Goal: Information Seeking & Learning: Check status

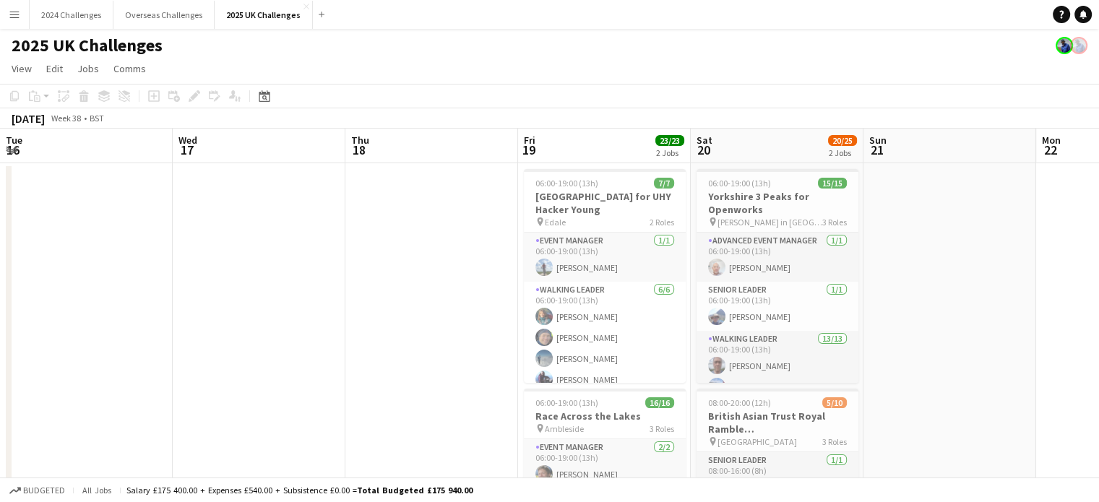
scroll to position [249, 0]
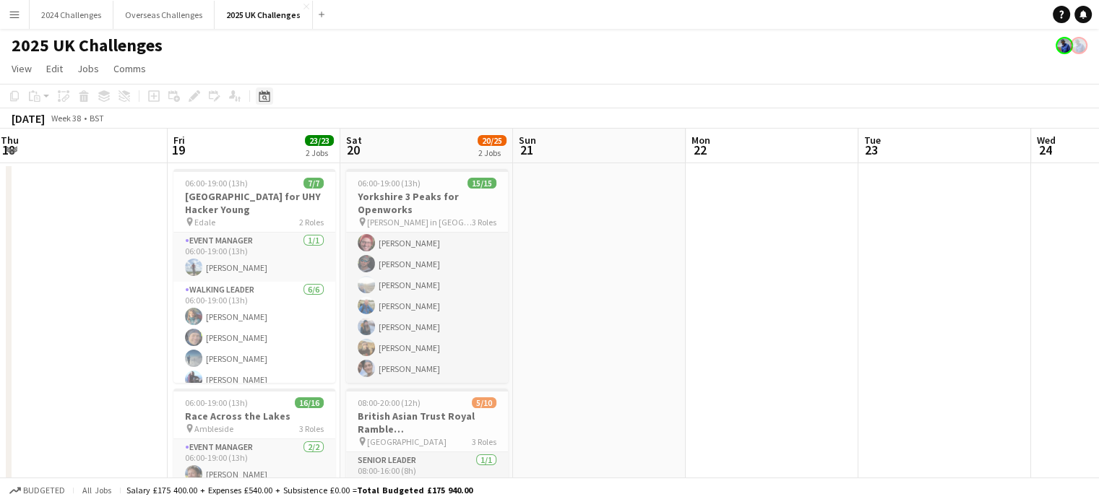
click at [263, 90] on icon "Date picker" at bounding box center [265, 96] width 12 height 12
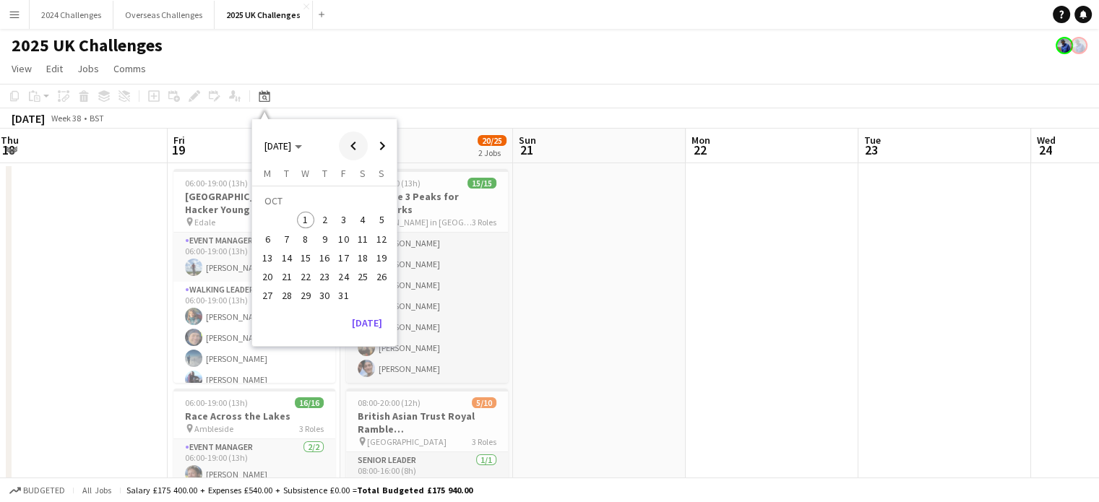
click at [353, 142] on span "Previous month" at bounding box center [353, 146] width 29 height 29
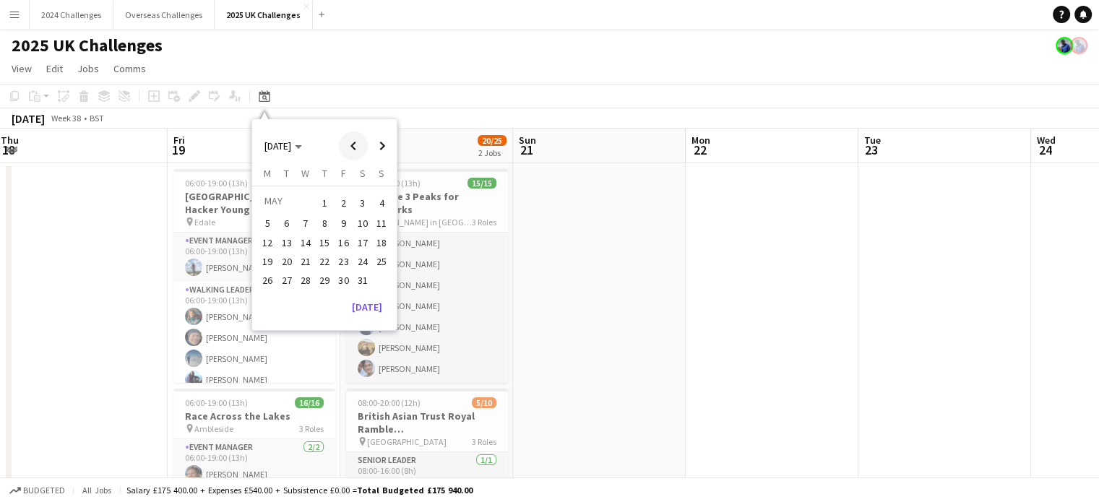
click at [353, 142] on span "Previous month" at bounding box center [353, 146] width 29 height 29
click at [361, 223] on span "8" at bounding box center [362, 223] width 17 height 17
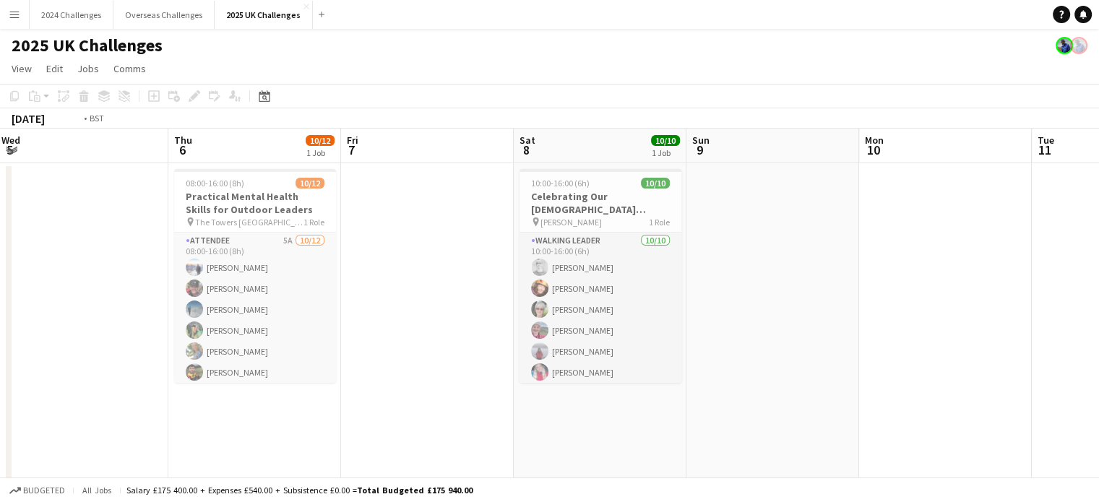
drag, startPoint x: 346, startPoint y: 283, endPoint x: 796, endPoint y: 257, distance: 450.9
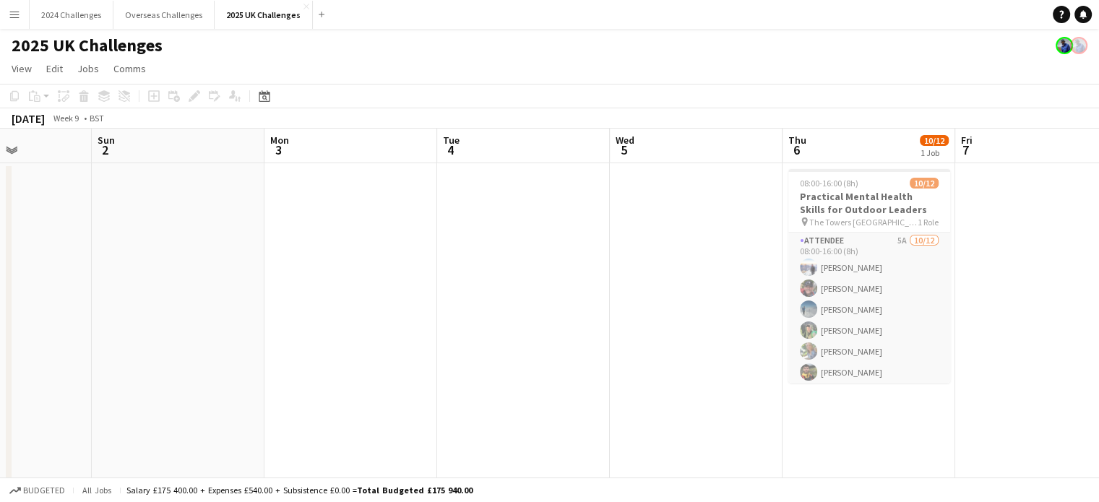
drag, startPoint x: 191, startPoint y: 287, endPoint x: 781, endPoint y: 267, distance: 590.7
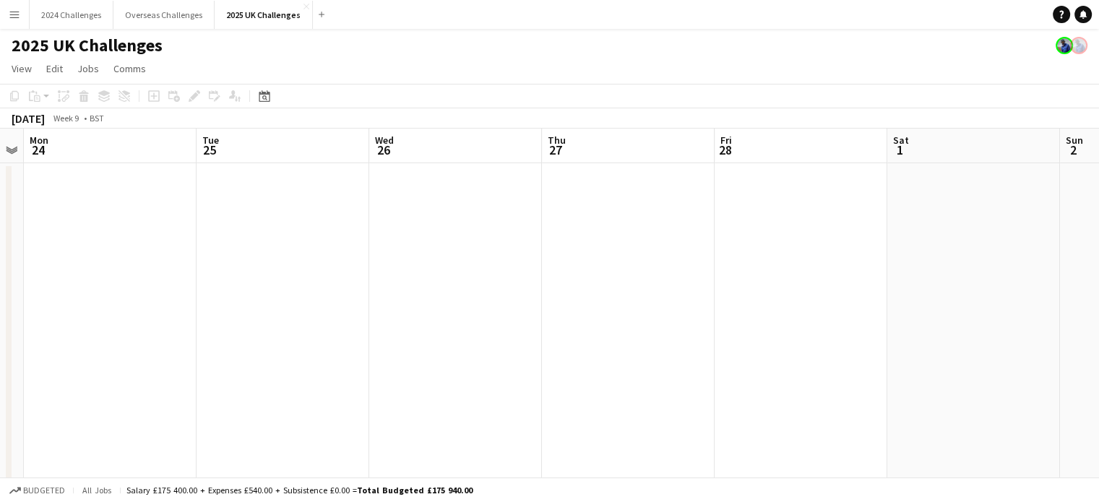
scroll to position [0, 408]
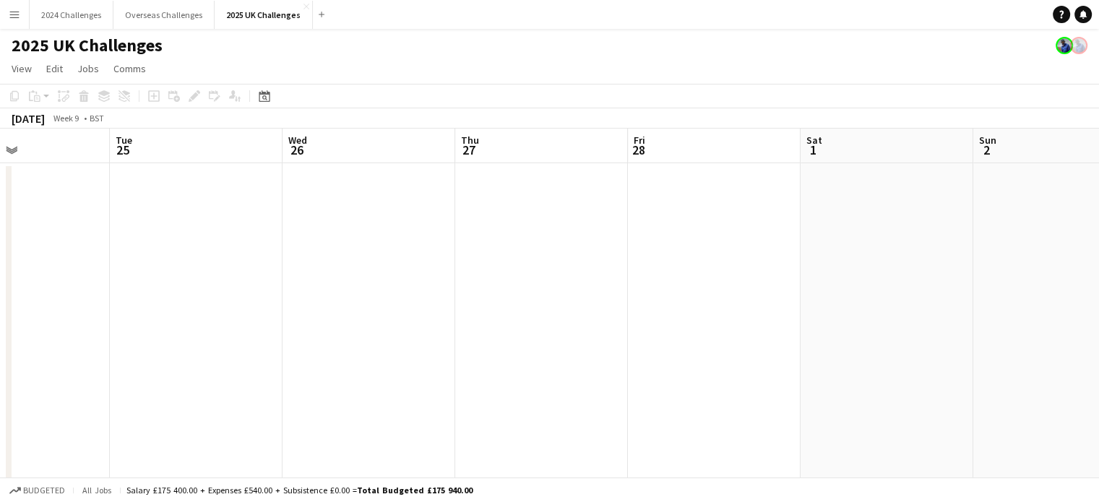
drag, startPoint x: 290, startPoint y: 288, endPoint x: 820, endPoint y: 274, distance: 529.9
click at [267, 95] on icon at bounding box center [264, 96] width 11 height 12
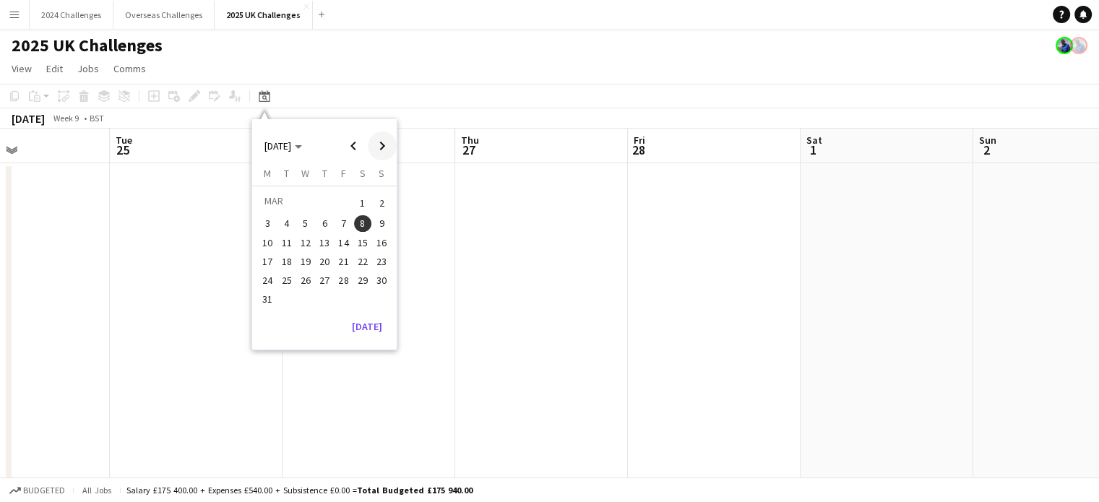
click at [379, 144] on span "Next month" at bounding box center [382, 146] width 29 height 29
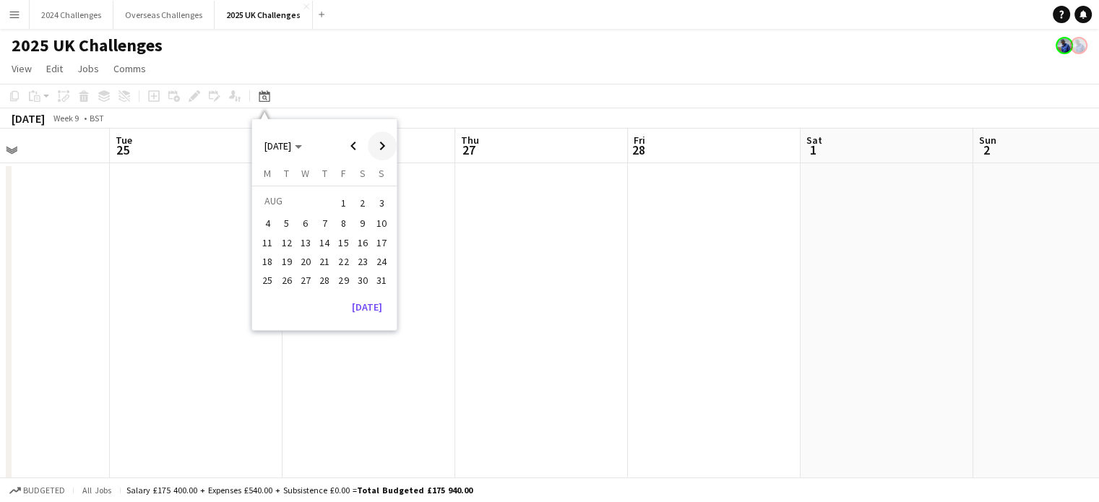
click at [379, 144] on span "Next month" at bounding box center [382, 146] width 29 height 29
click at [351, 272] on span "26" at bounding box center [343, 276] width 17 height 17
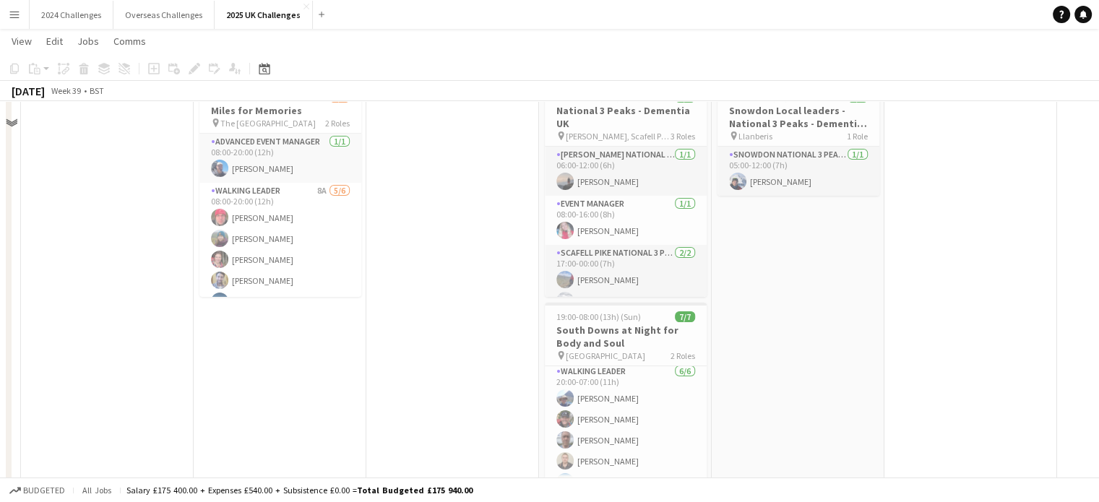
scroll to position [0, 0]
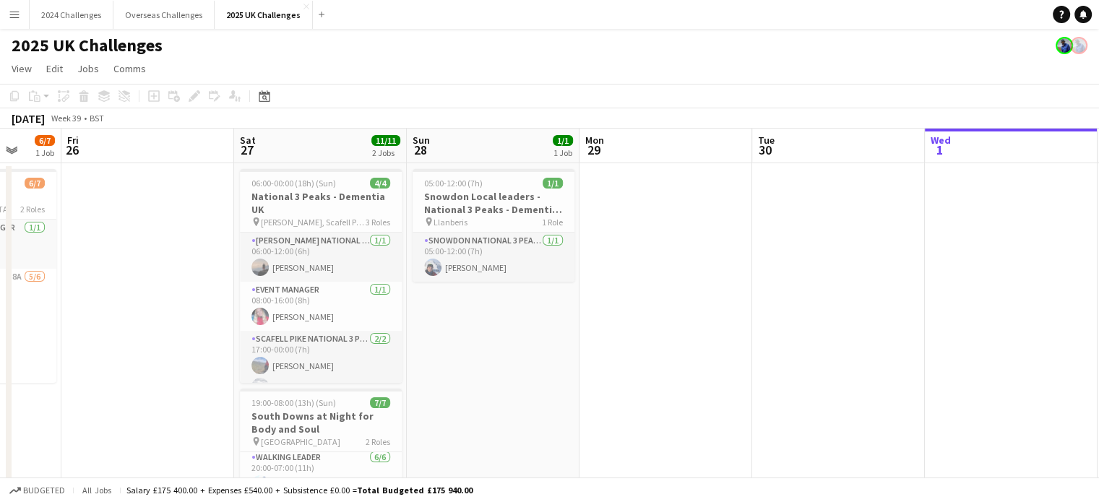
drag, startPoint x: 742, startPoint y: 370, endPoint x: 317, endPoint y: 363, distance: 425.7
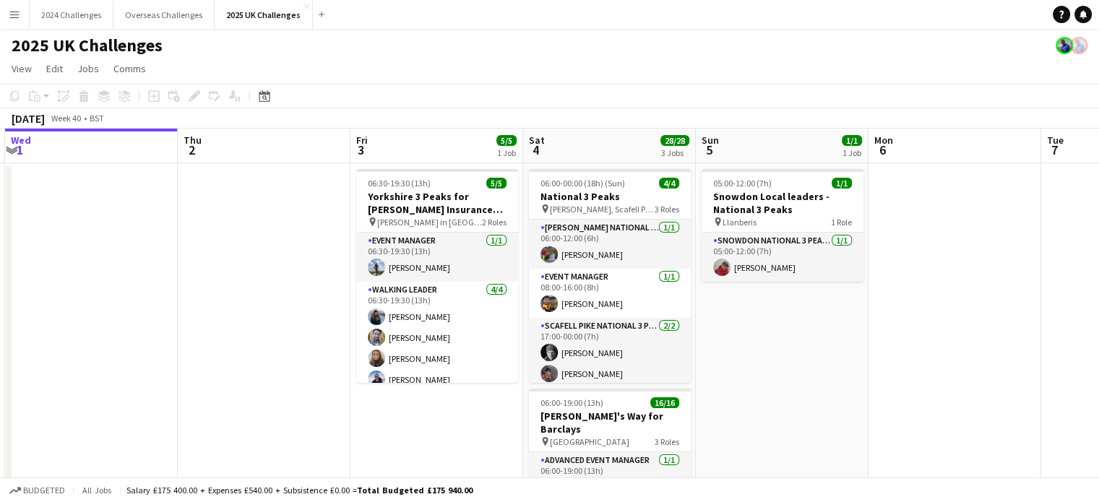
drag, startPoint x: 717, startPoint y: 349, endPoint x: 167, endPoint y: 326, distance: 550.4
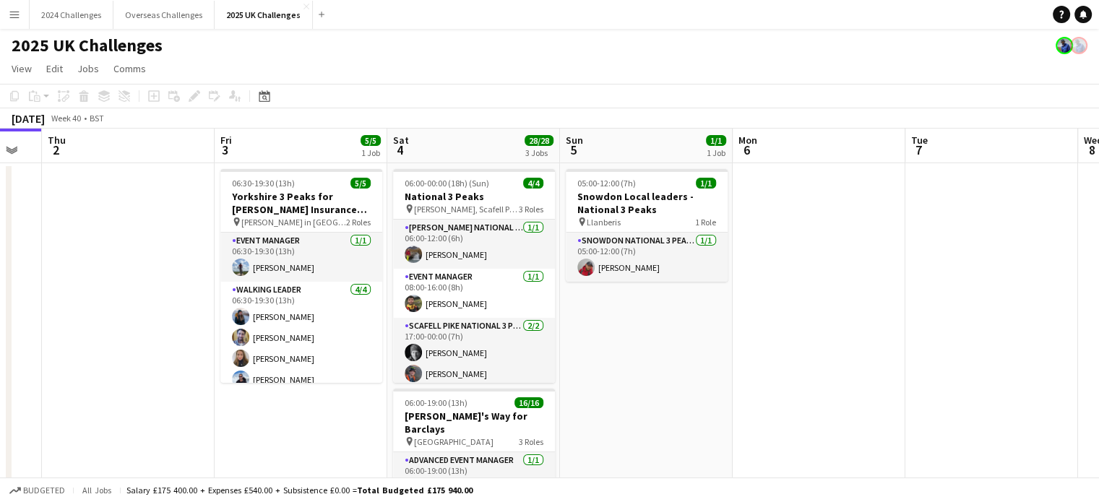
drag, startPoint x: 844, startPoint y: 371, endPoint x: 714, endPoint y: 363, distance: 130.3
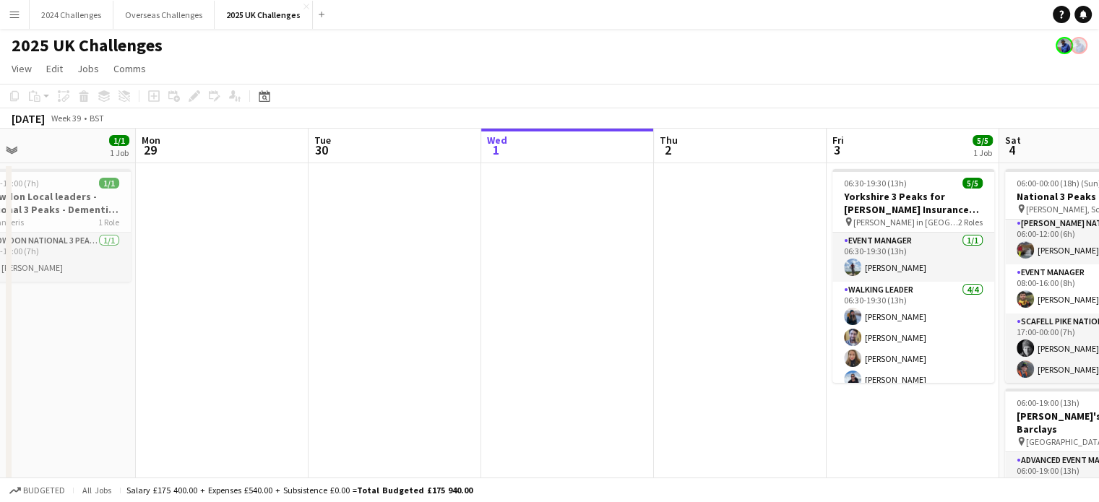
drag, startPoint x: 150, startPoint y: 284, endPoint x: 763, endPoint y: 284, distance: 612.8
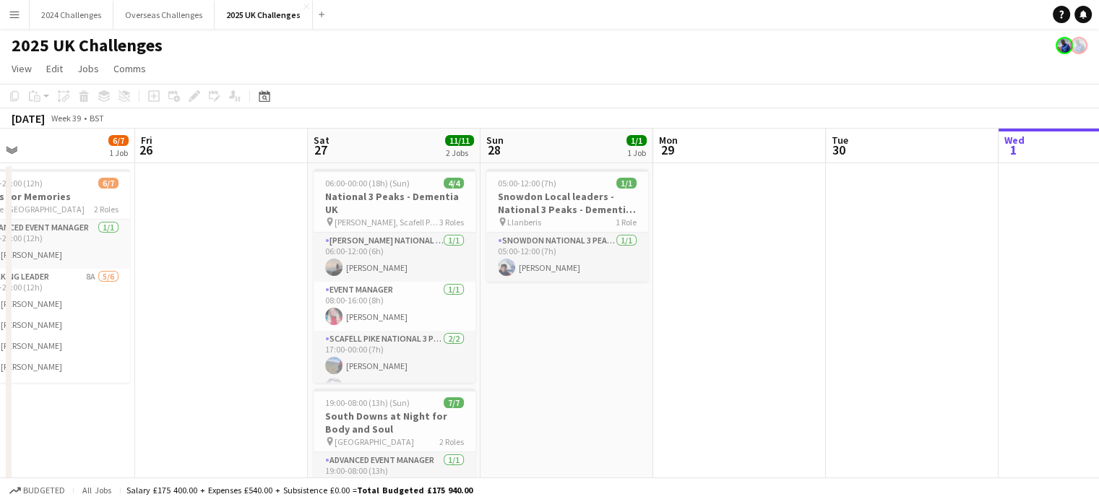
drag, startPoint x: 347, startPoint y: 297, endPoint x: 806, endPoint y: 293, distance: 459.6
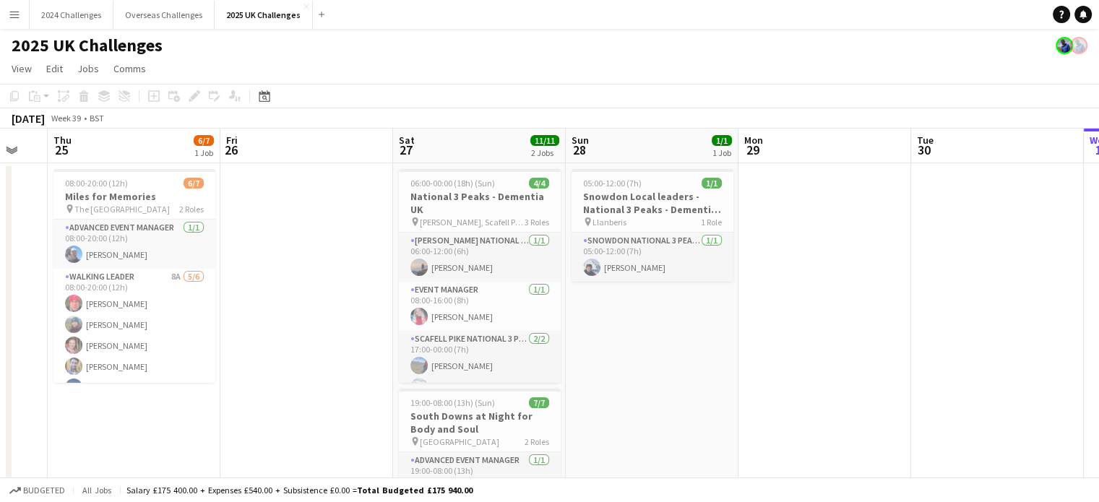
scroll to position [0, 289]
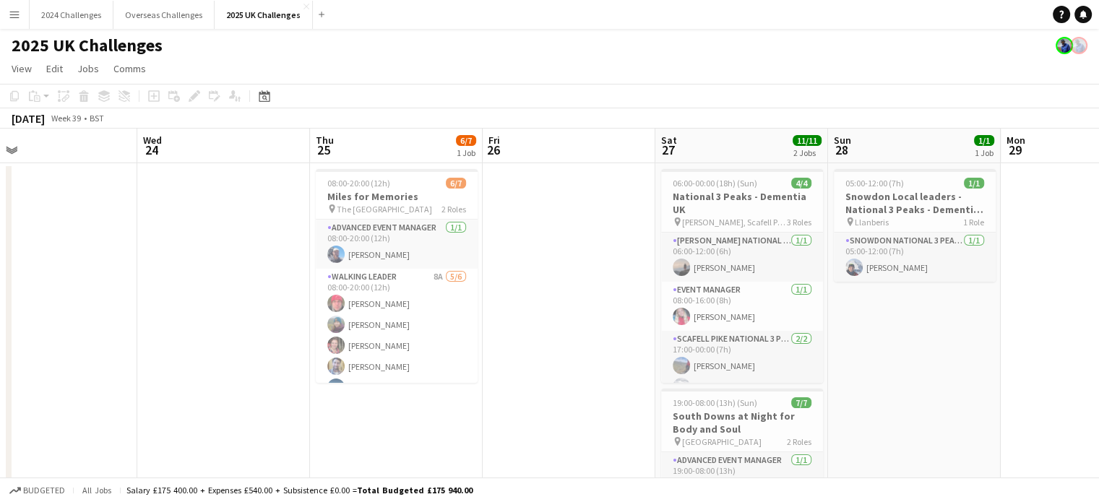
scroll to position [0, 303]
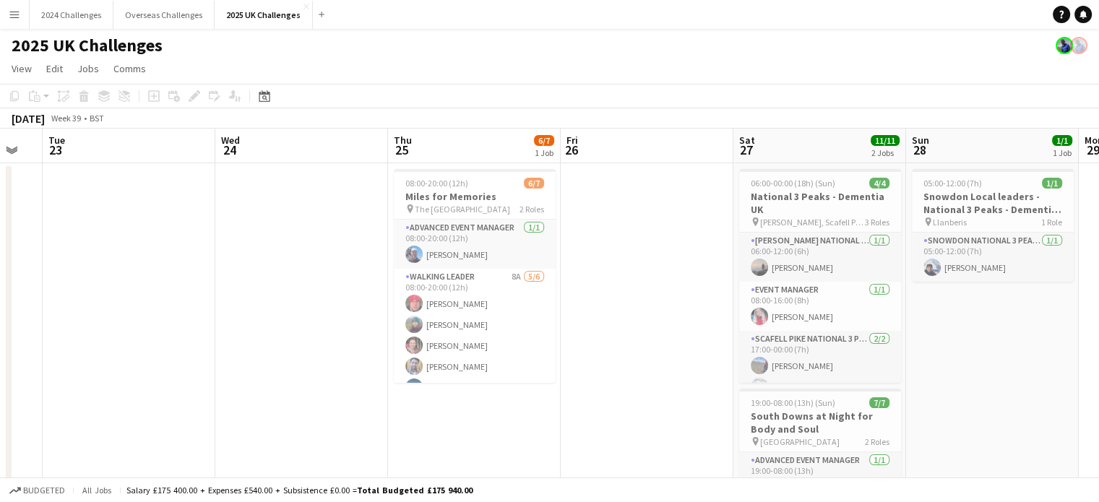
drag, startPoint x: 304, startPoint y: 298, endPoint x: 636, endPoint y: 290, distance: 332.5
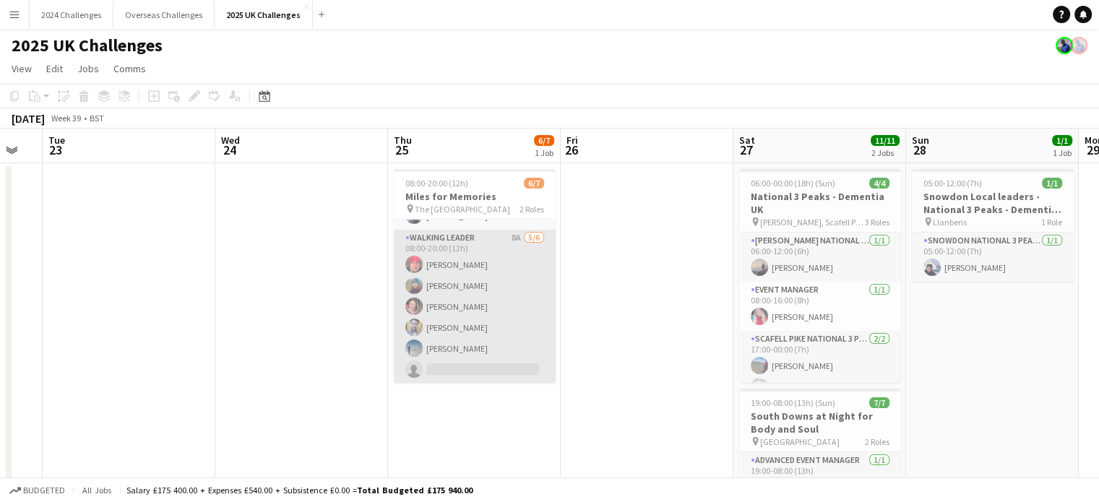
scroll to position [0, 0]
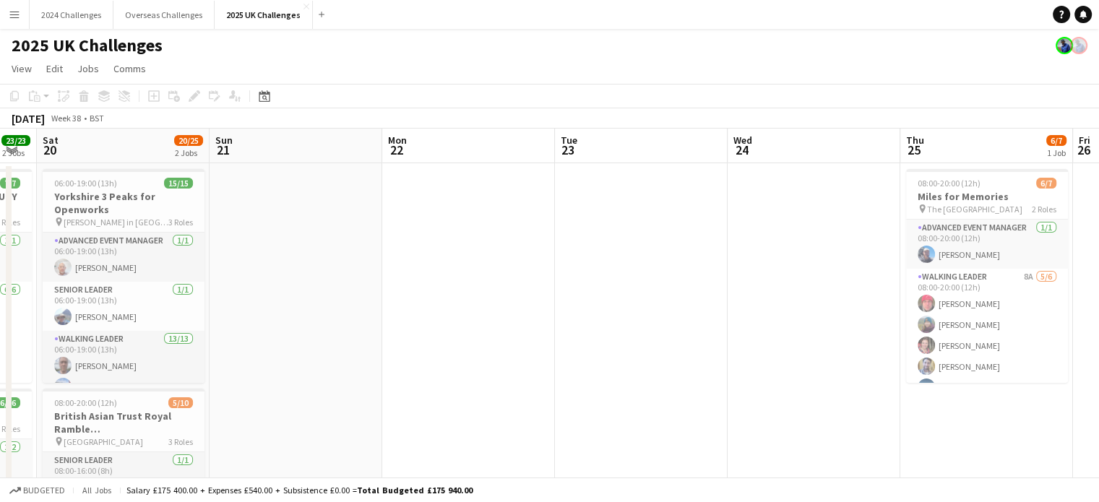
drag, startPoint x: 206, startPoint y: 264, endPoint x: 717, endPoint y: 271, distance: 510.9
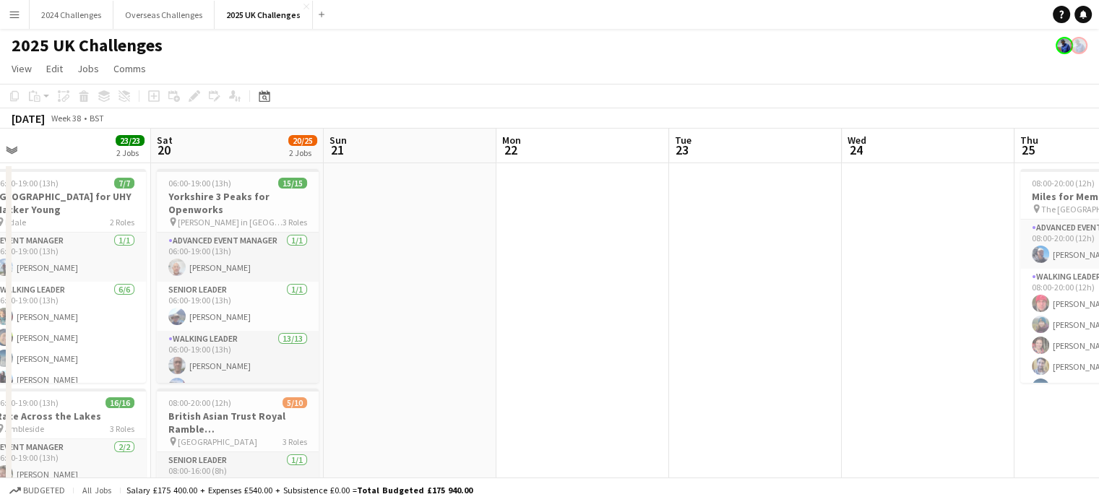
scroll to position [0, 408]
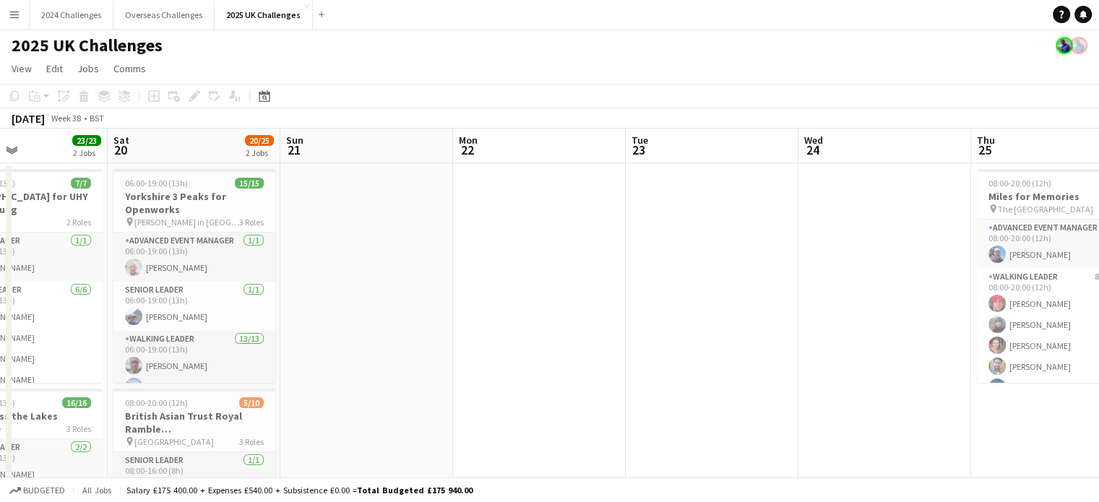
drag, startPoint x: 415, startPoint y: 277, endPoint x: 830, endPoint y: 271, distance: 414.8
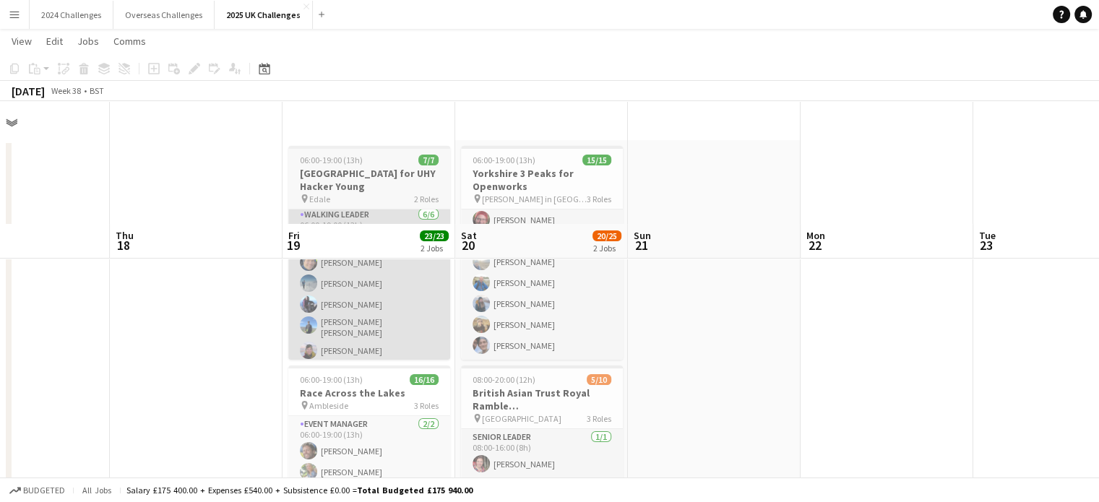
scroll to position [0, 0]
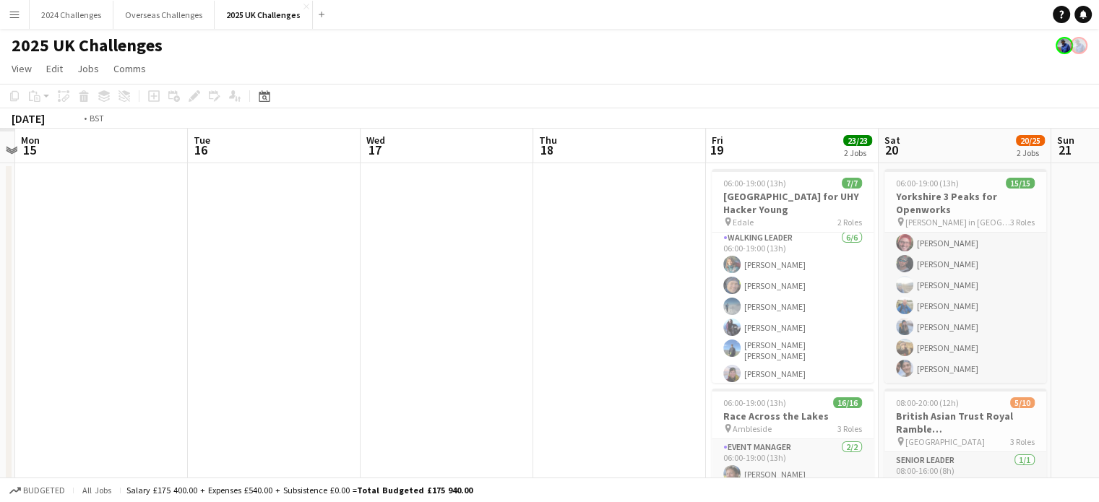
drag, startPoint x: 180, startPoint y: 272, endPoint x: 444, endPoint y: 285, distance: 264.8
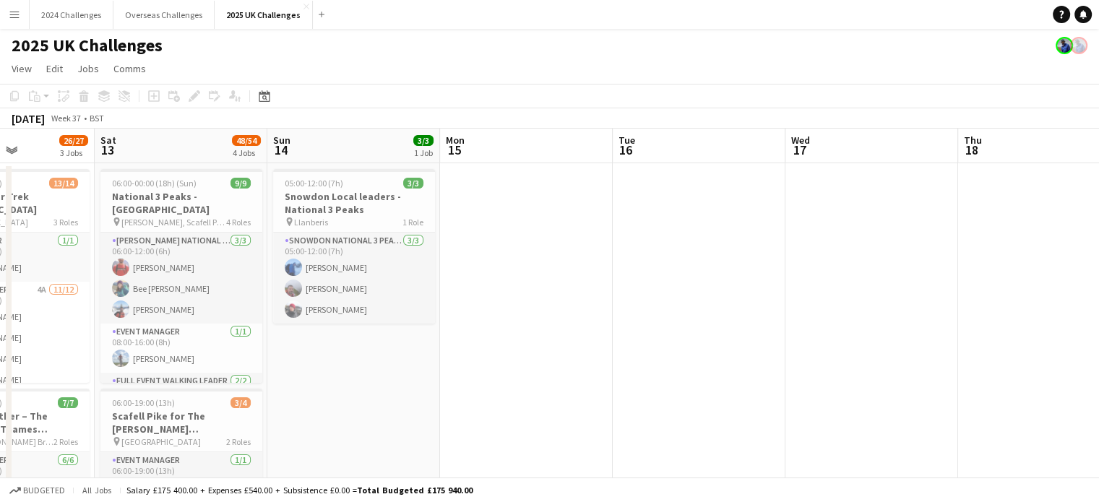
drag, startPoint x: 259, startPoint y: 284, endPoint x: 790, endPoint y: 283, distance: 530.4
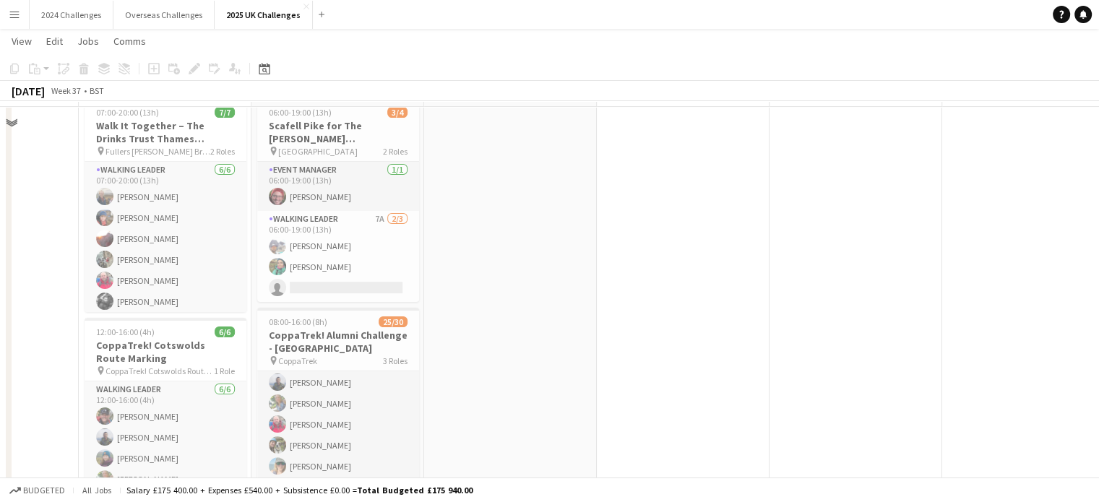
scroll to position [217, 0]
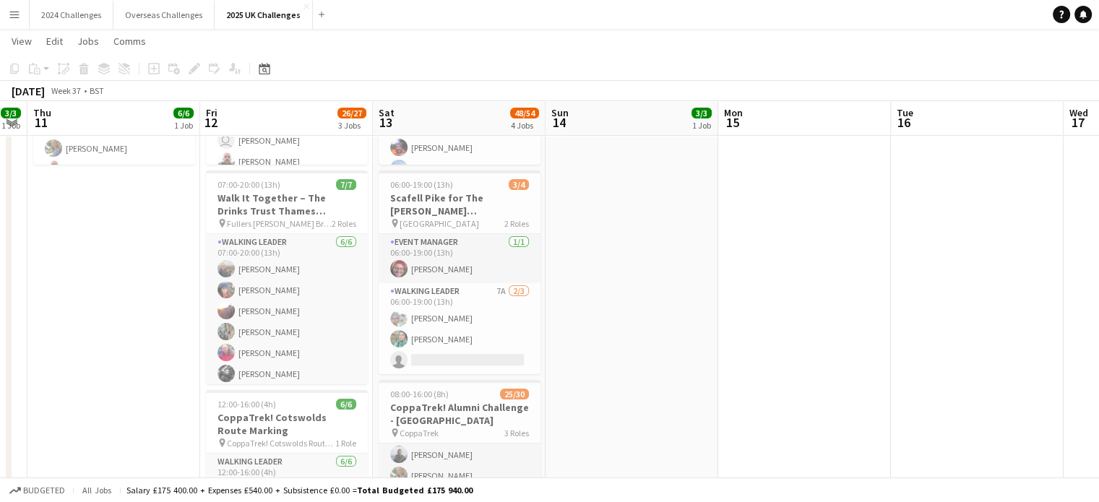
drag, startPoint x: 633, startPoint y: 327, endPoint x: 993, endPoint y: 342, distance: 360.2
click at [993, 342] on app-calendar-viewport "Tue 9 9/9 1 Job Wed 10 3/3 1 Job Thu 11 6/6 1 Job Fri 12 26/27 3 Jobs Sat 13 48…" at bounding box center [549, 375] width 1099 height 1071
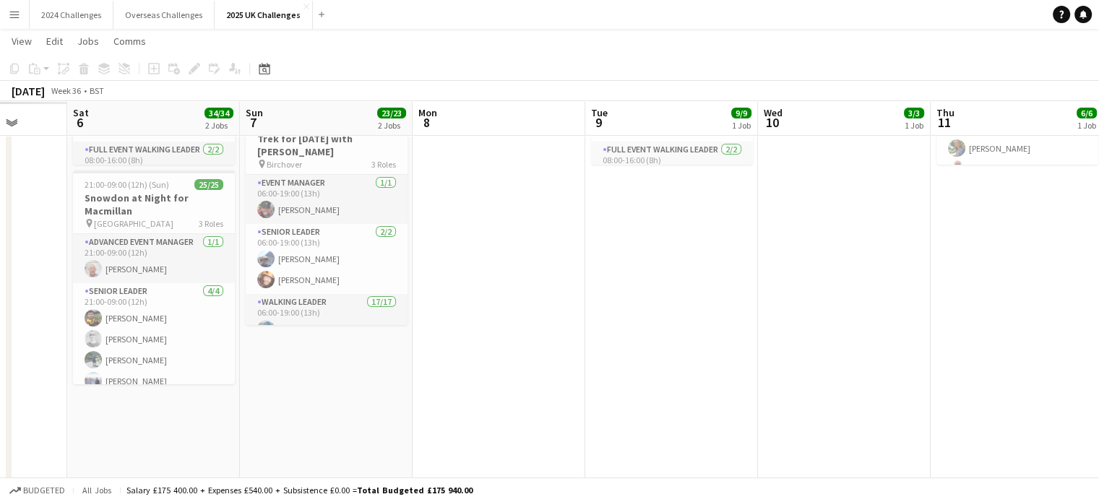
drag, startPoint x: 583, startPoint y: 304, endPoint x: 650, endPoint y: 310, distance: 67.5
click at [650, 310] on app-calendar-viewport "Thu 4 Fri 5 Sat 6 34/34 2 Jobs Sun 7 23/23 2 Jobs Mon 8 Tue 9 9/9 1 Job Wed 10 …" at bounding box center [549, 375] width 1099 height 1071
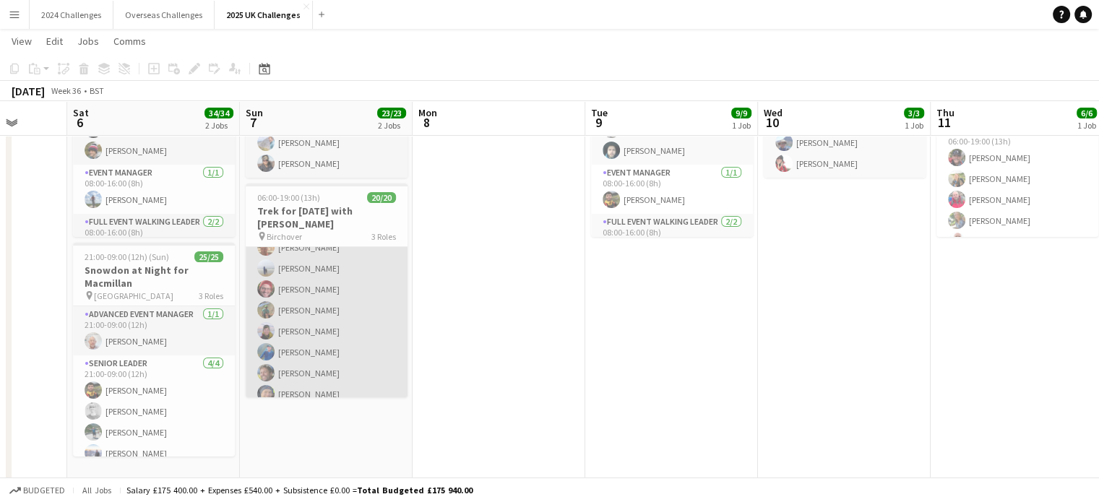
scroll to position [289, 0]
click at [304, 259] on app-card-role "Walking Leader 17/17 06:00-19:00 (13h) [PERSON_NAME] [PERSON_NAME] [PERSON_NAME…" at bounding box center [327, 269] width 162 height 384
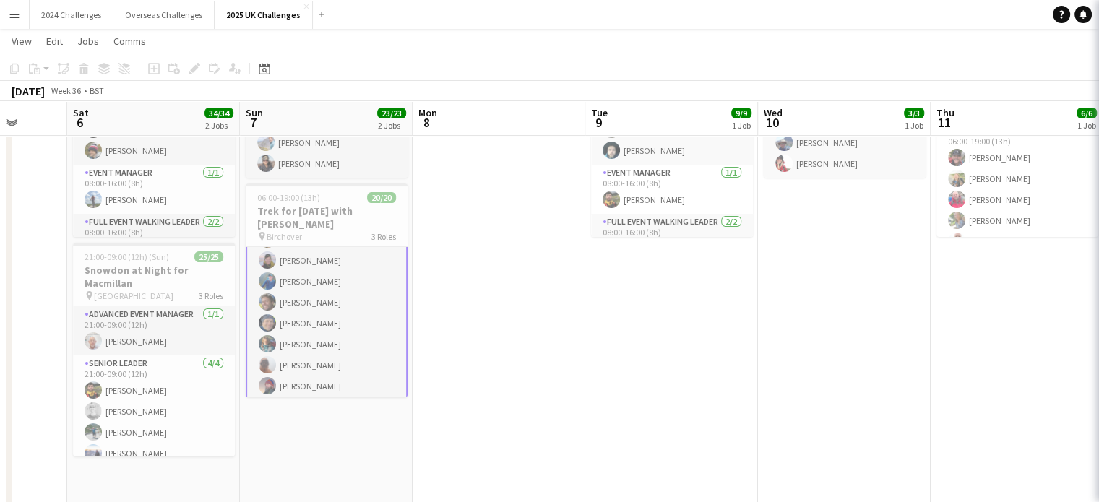
scroll to position [290, 0]
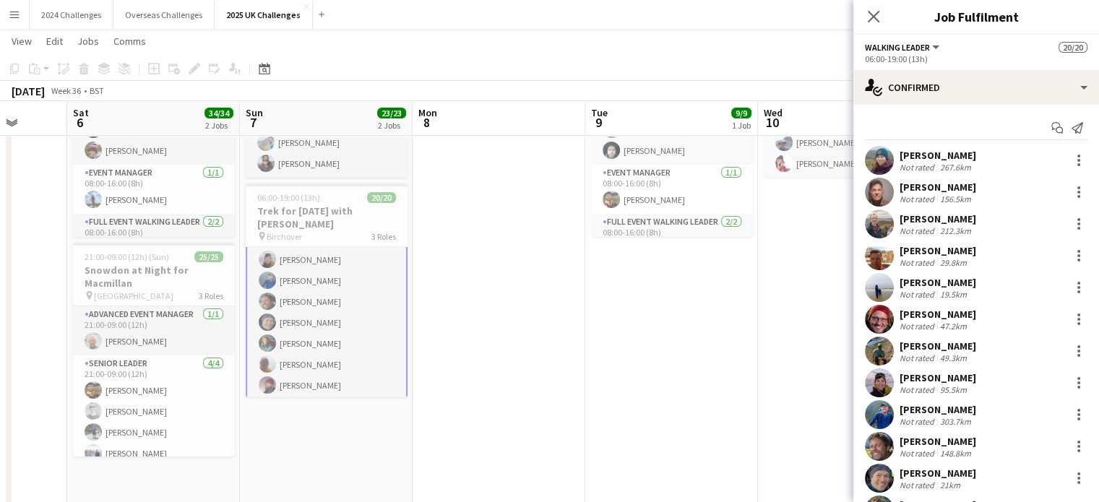
click at [945, 384] on div "95.5km" at bounding box center [953, 389] width 33 height 11
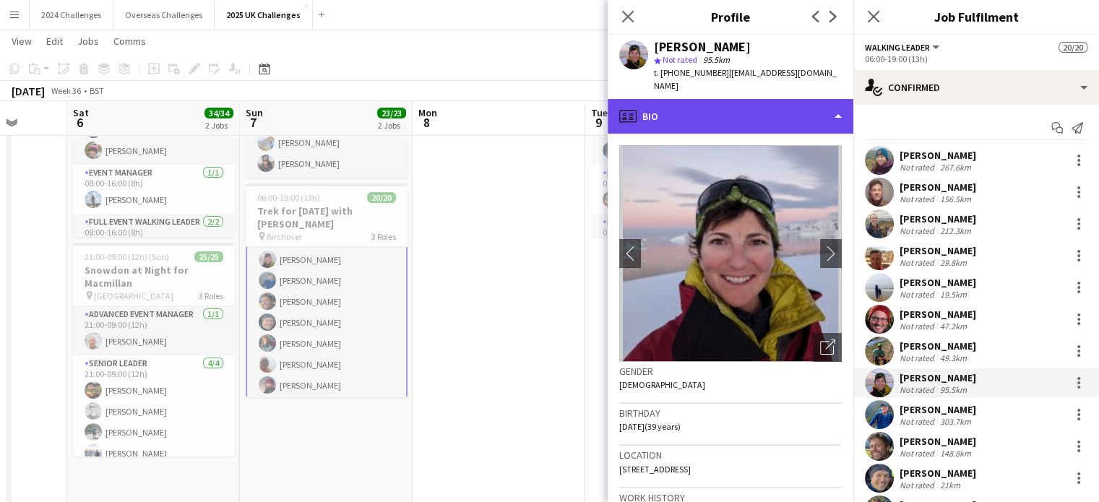
click at [815, 109] on div "profile Bio" at bounding box center [731, 116] width 246 height 35
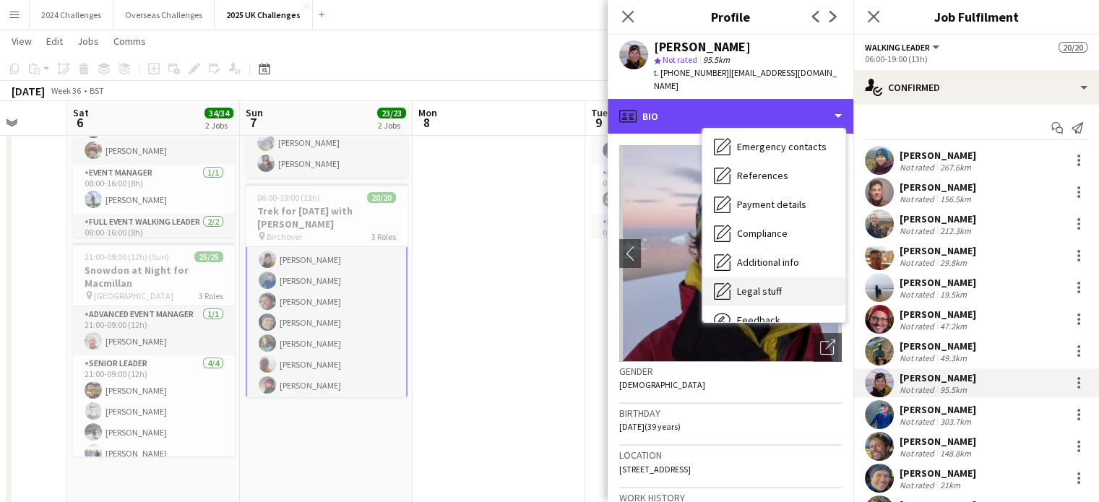
scroll to position [194, 0]
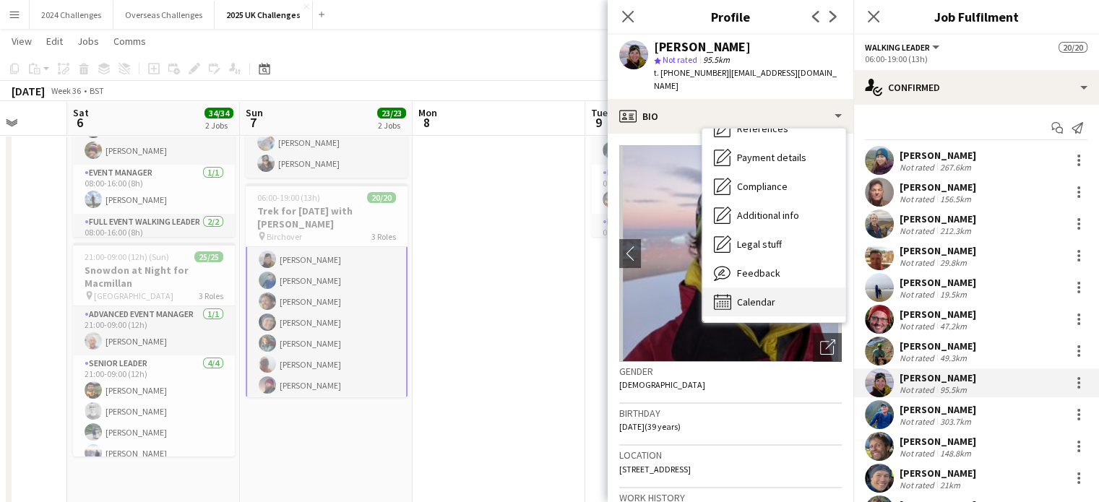
click at [775, 300] on span "Calendar" at bounding box center [756, 302] width 38 height 13
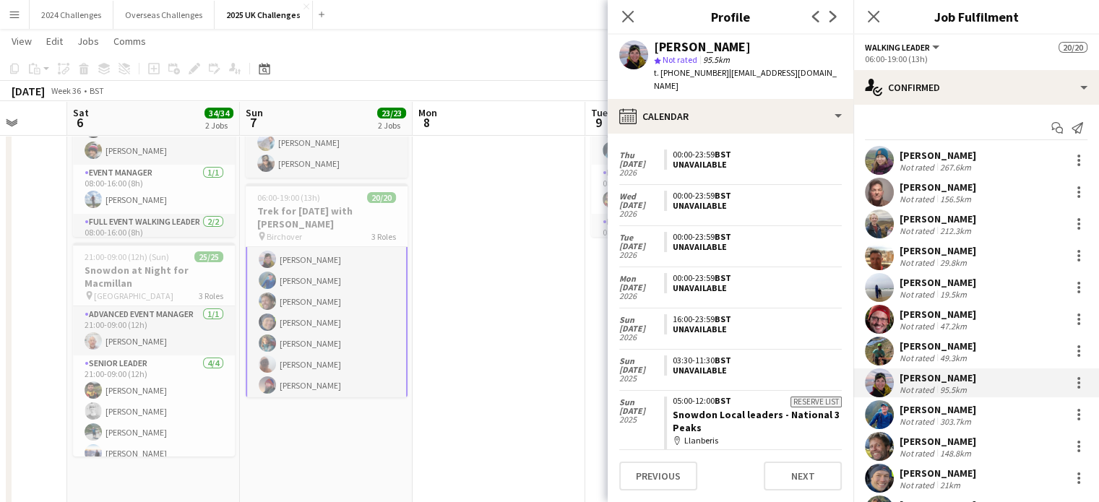
scroll to position [0, 0]
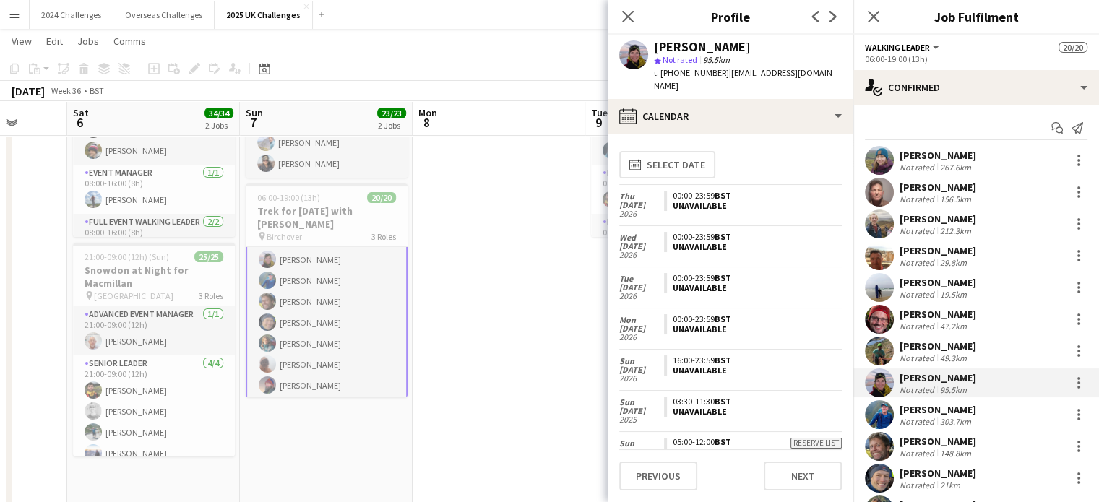
click at [496, 66] on app-toolbar "Copy Paste Paste Ctrl+V Paste with crew Ctrl+Shift+V Paste linked Job [GEOGRAPH…" at bounding box center [549, 68] width 1099 height 25
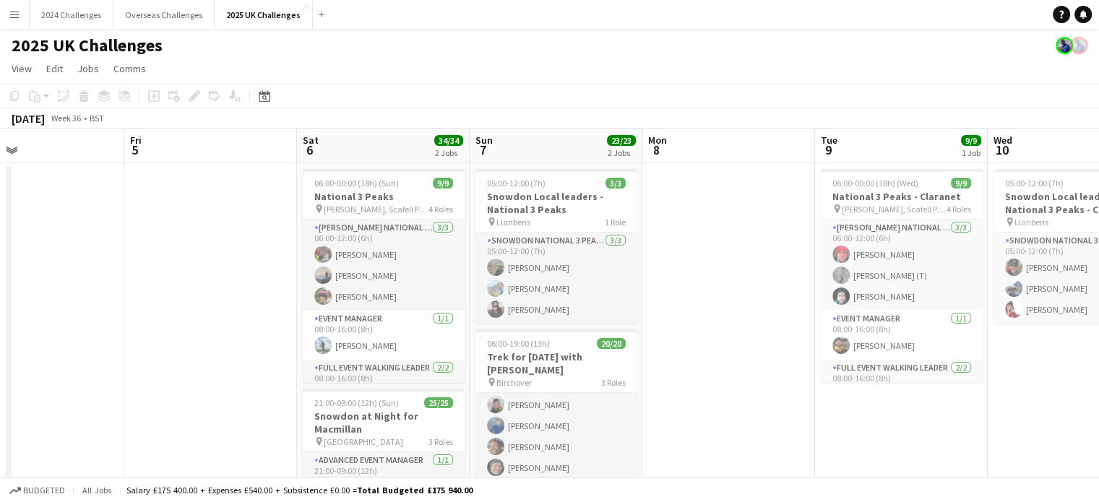
drag, startPoint x: 487, startPoint y: 306, endPoint x: 741, endPoint y: 286, distance: 254.4
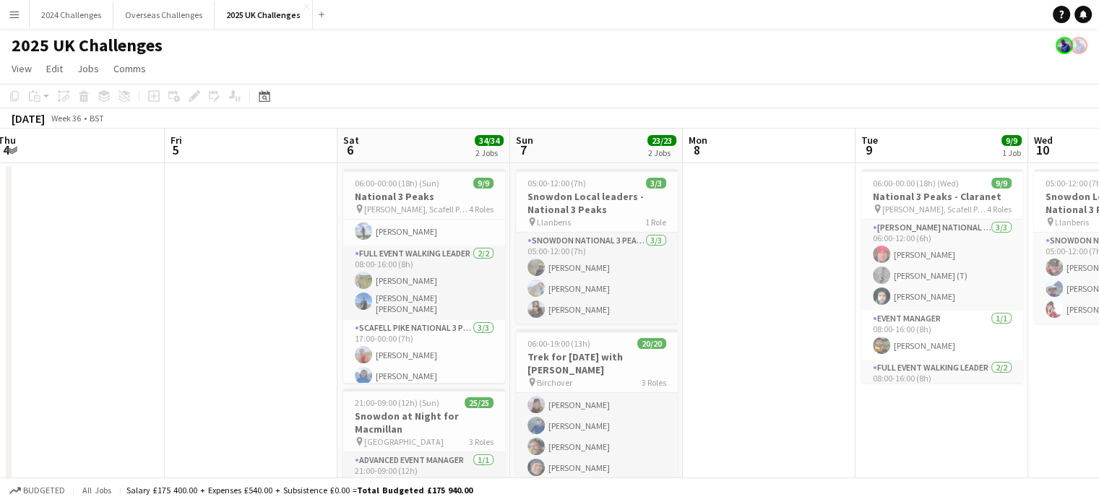
scroll to position [137, 0]
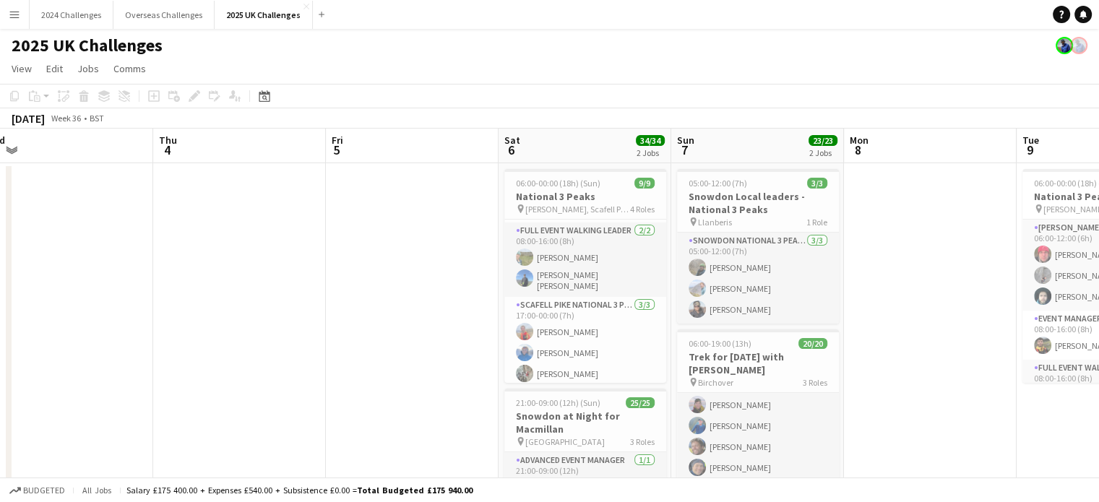
drag, startPoint x: 245, startPoint y: 274, endPoint x: 557, endPoint y: 283, distance: 312.3
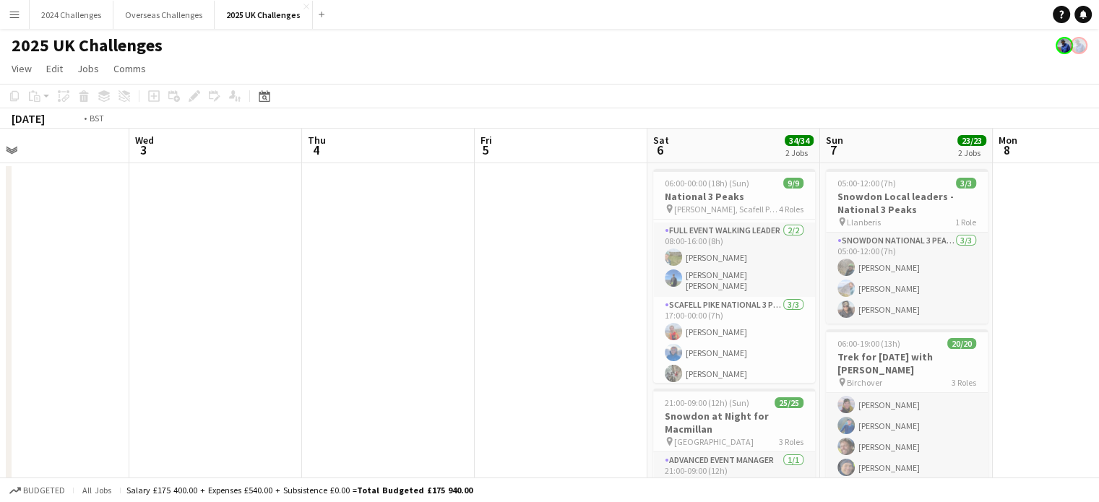
drag, startPoint x: 327, startPoint y: 296, endPoint x: 737, endPoint y: 297, distance: 410.5
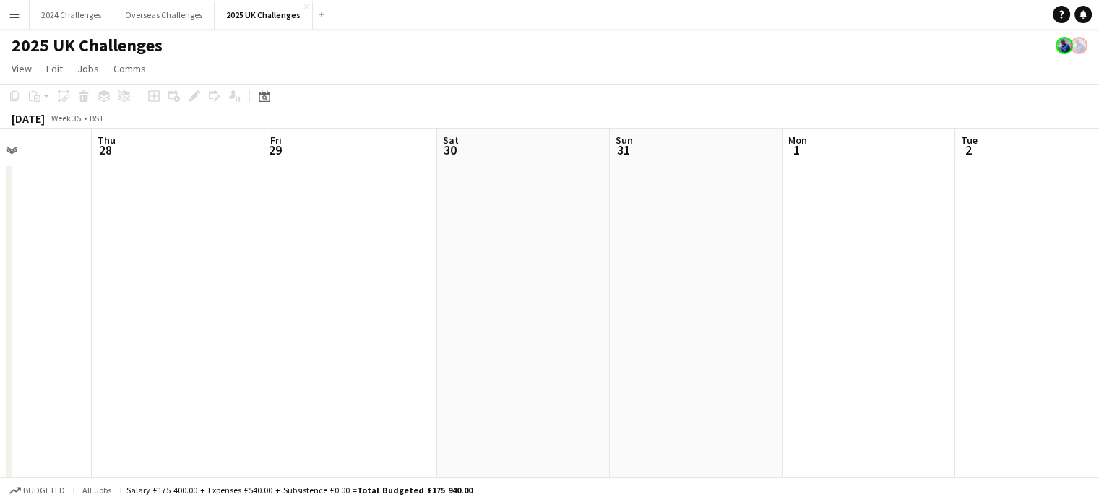
drag, startPoint x: 354, startPoint y: 285, endPoint x: 856, endPoint y: 283, distance: 502.2
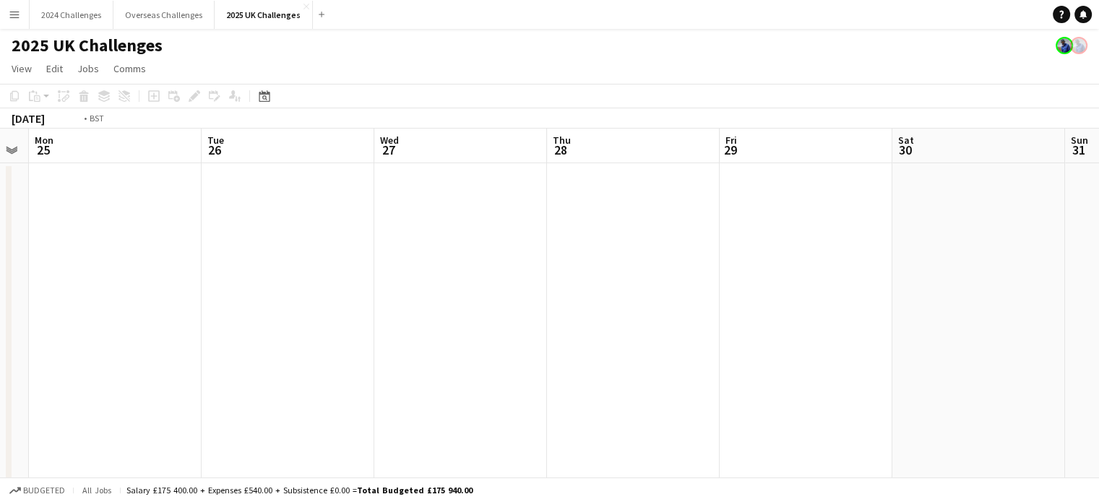
drag, startPoint x: 593, startPoint y: 287, endPoint x: 777, endPoint y: 284, distance: 183.6
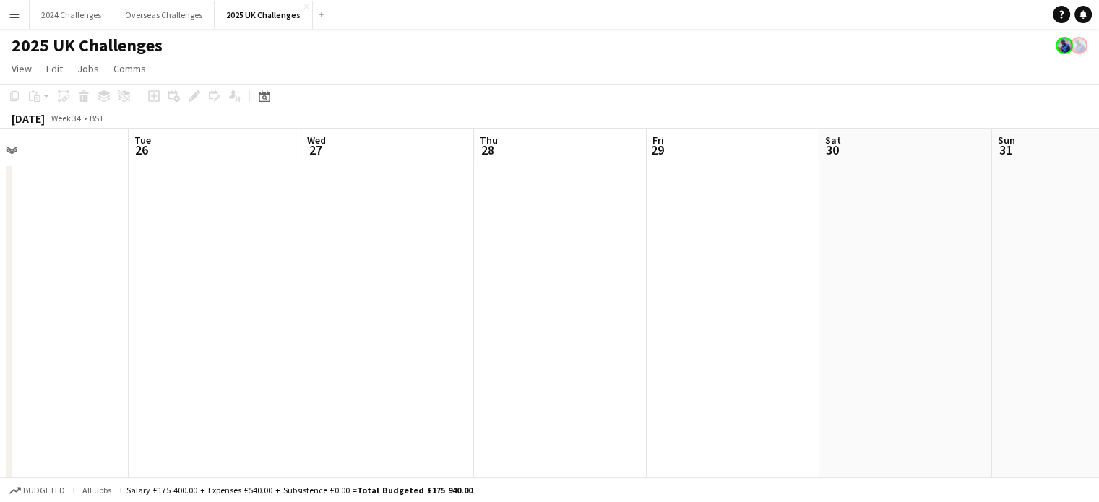
drag, startPoint x: 263, startPoint y: 286, endPoint x: 874, endPoint y: 288, distance: 610.6
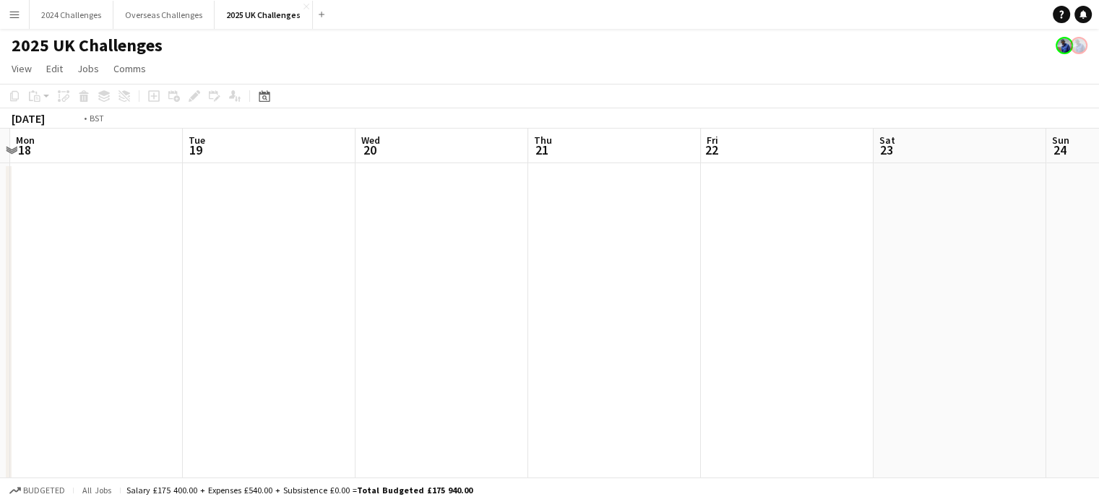
drag, startPoint x: 245, startPoint y: 299, endPoint x: 785, endPoint y: 288, distance: 539.9
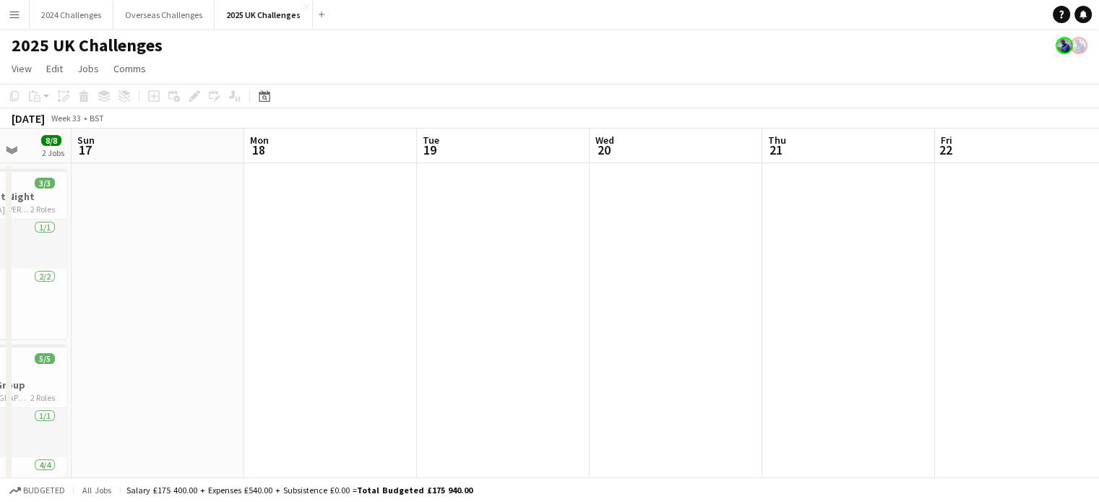
drag, startPoint x: 312, startPoint y: 280, endPoint x: 804, endPoint y: 271, distance: 491.5
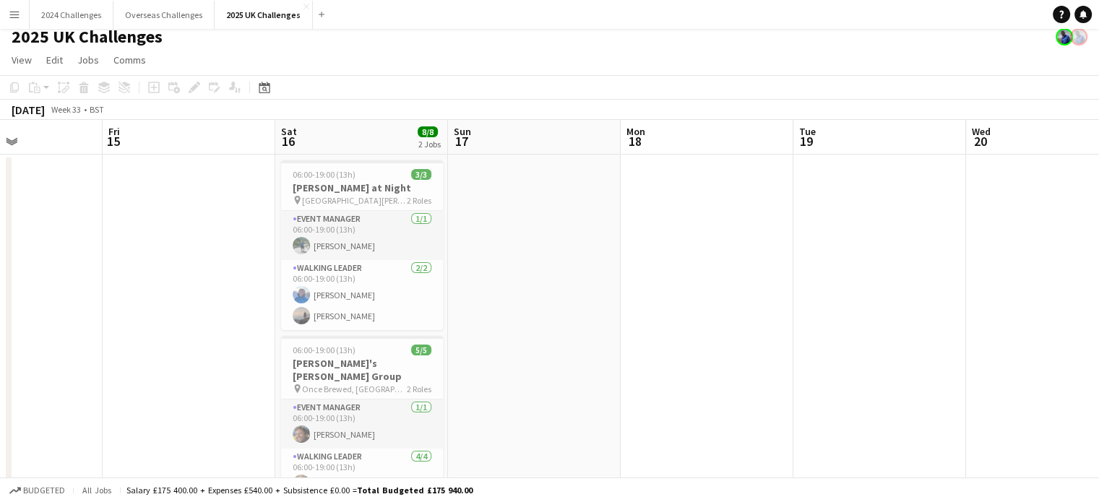
scroll to position [0, 0]
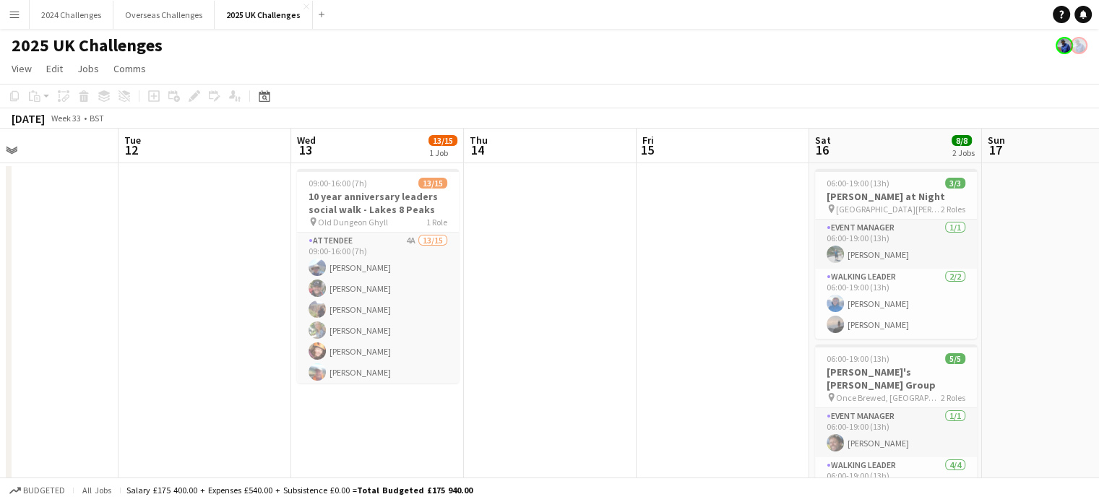
drag, startPoint x: 207, startPoint y: 228, endPoint x: 731, endPoint y: 233, distance: 523.9
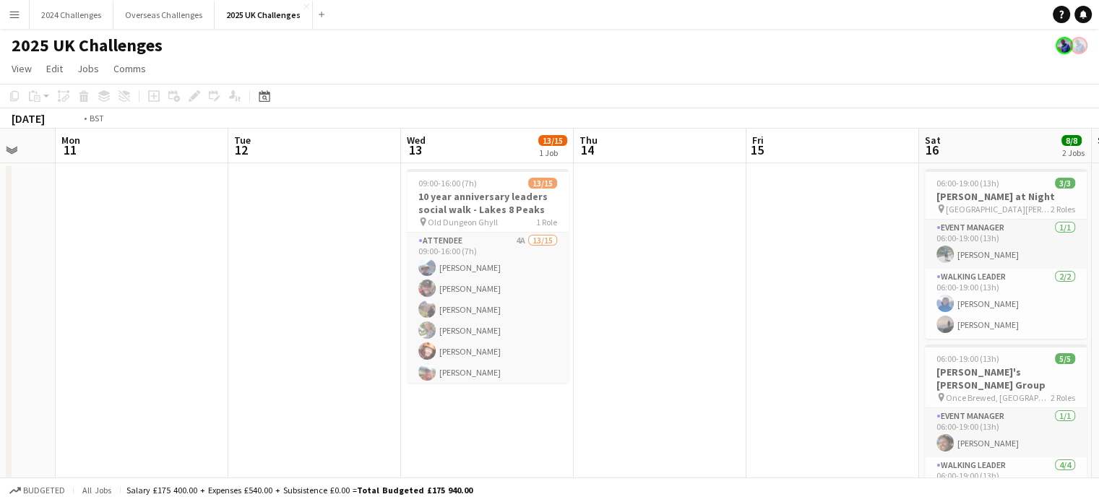
scroll to position [0, 405]
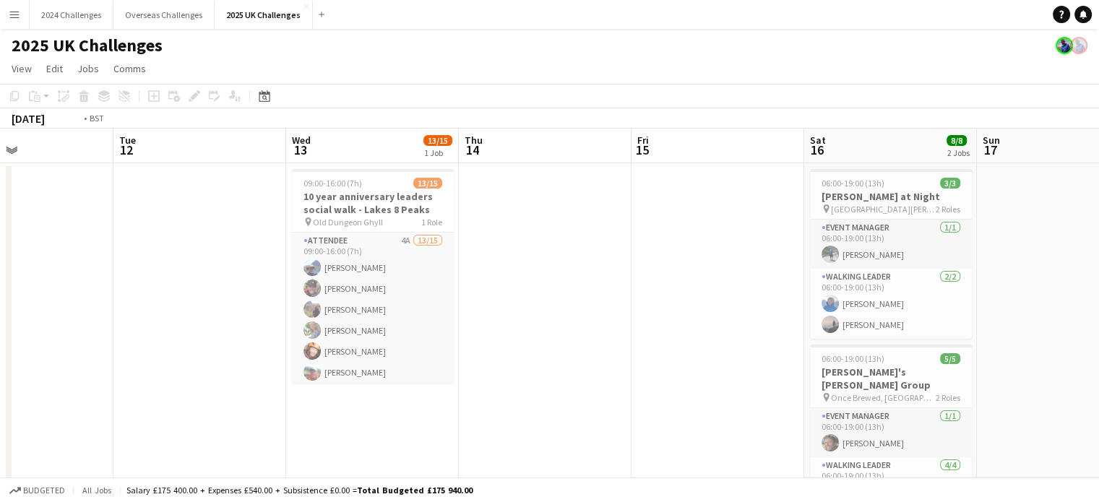
drag, startPoint x: 506, startPoint y: 238, endPoint x: 673, endPoint y: 238, distance: 167.6
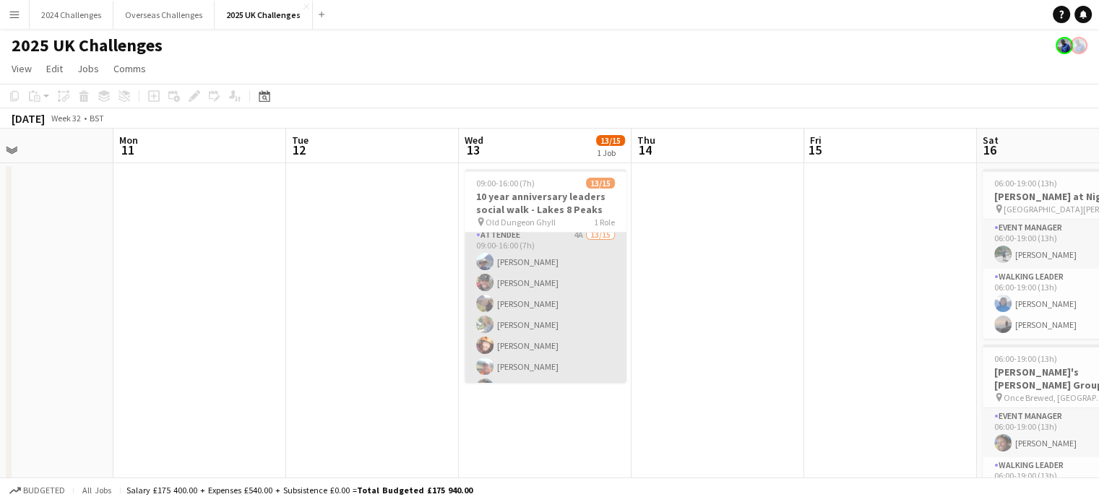
scroll to position [0, 0]
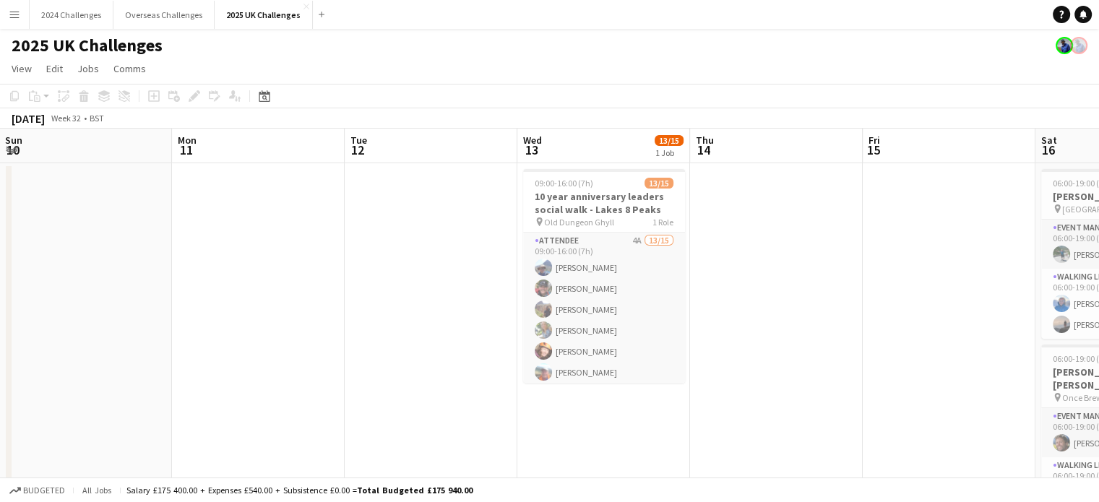
drag, startPoint x: 215, startPoint y: 204, endPoint x: 608, endPoint y: 215, distance: 393.3
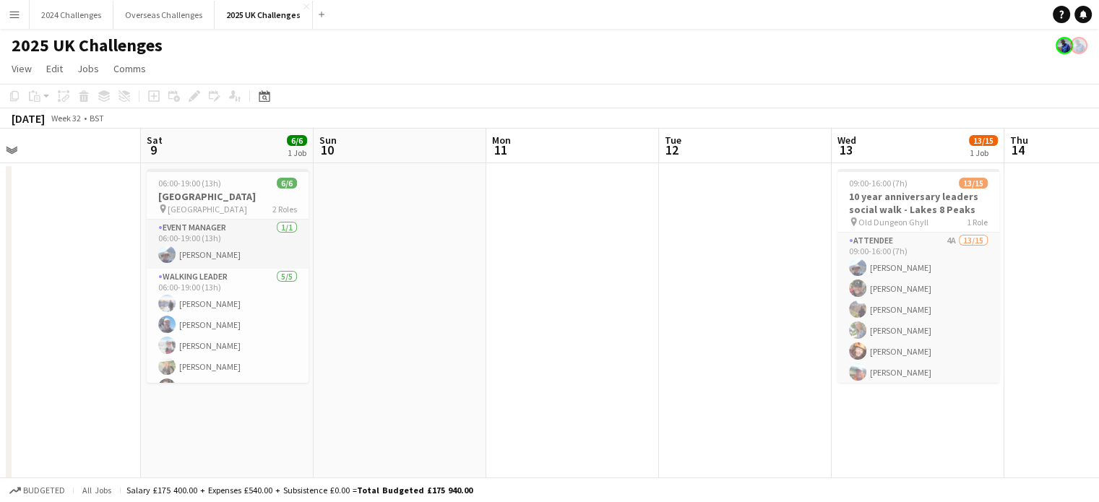
scroll to position [0, 457]
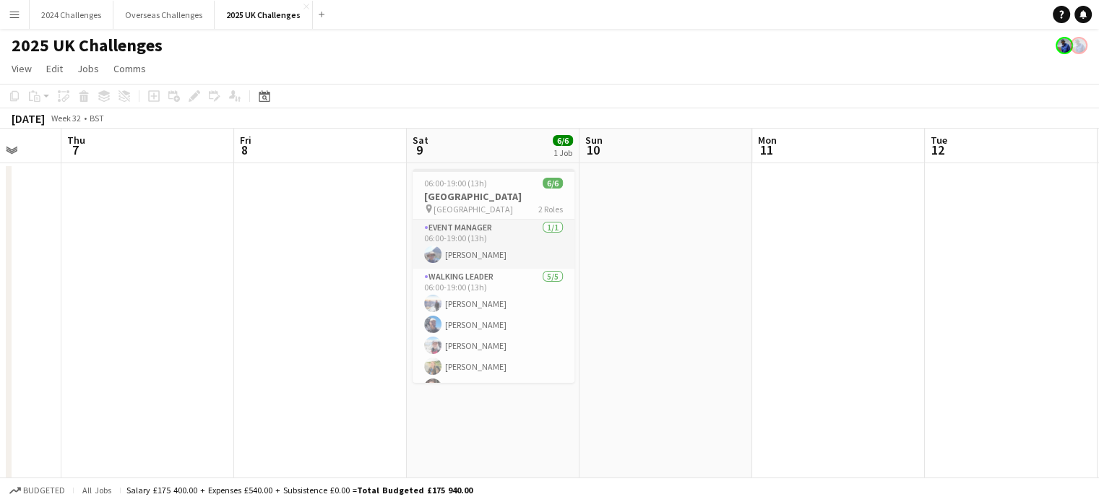
drag, startPoint x: 429, startPoint y: 221, endPoint x: 639, endPoint y: 231, distance: 209.8
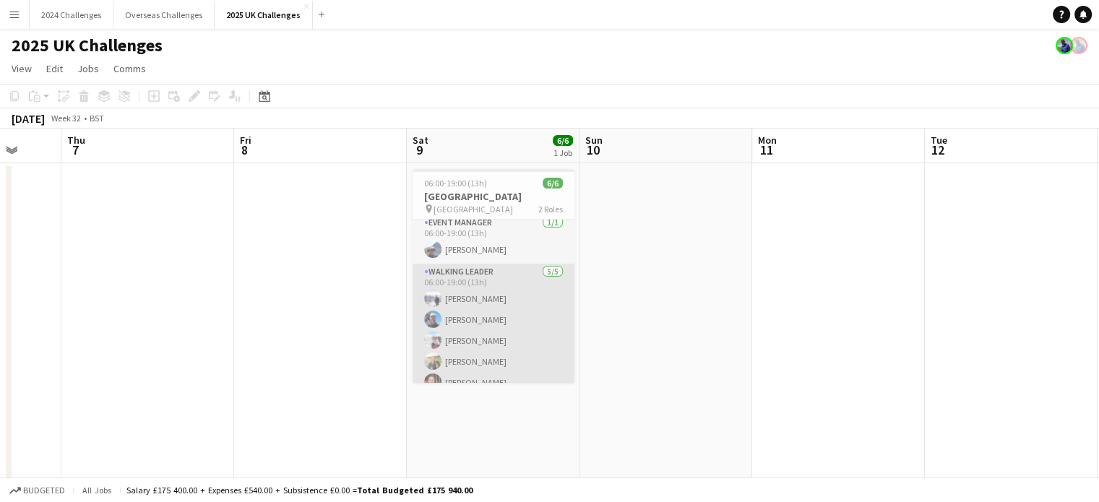
scroll to position [0, 0]
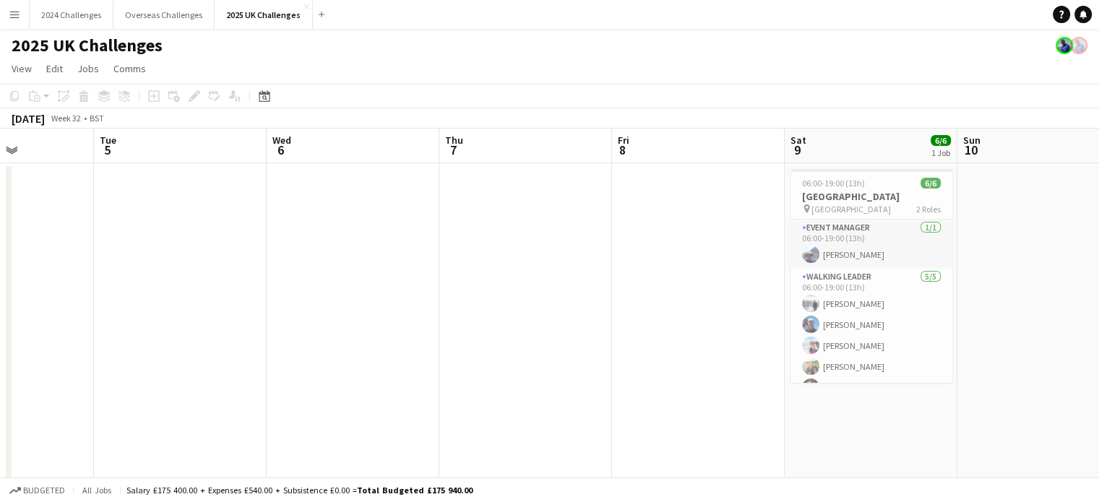
drag, startPoint x: 249, startPoint y: 207, endPoint x: 629, endPoint y: 212, distance: 380.9
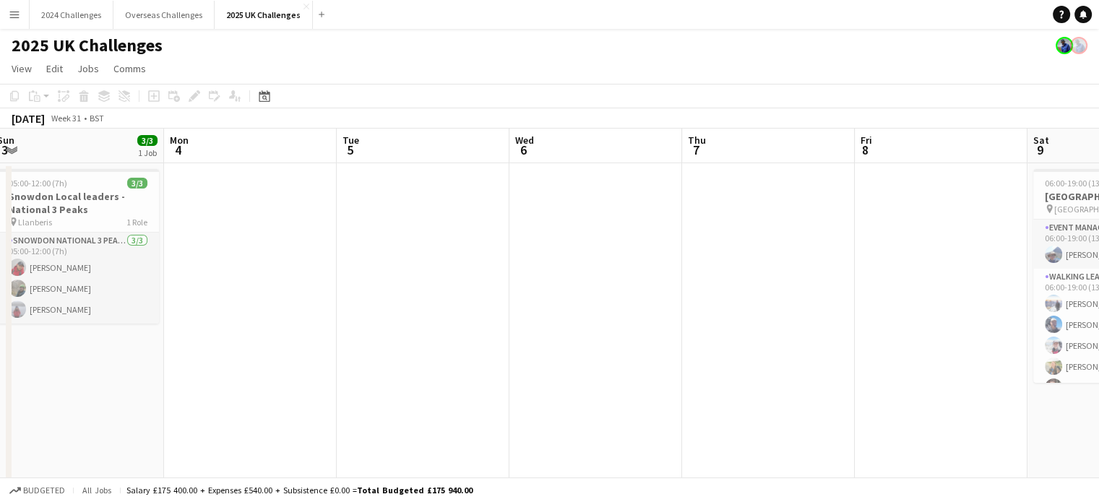
drag, startPoint x: 232, startPoint y: 218, endPoint x: 630, endPoint y: 228, distance: 398.3
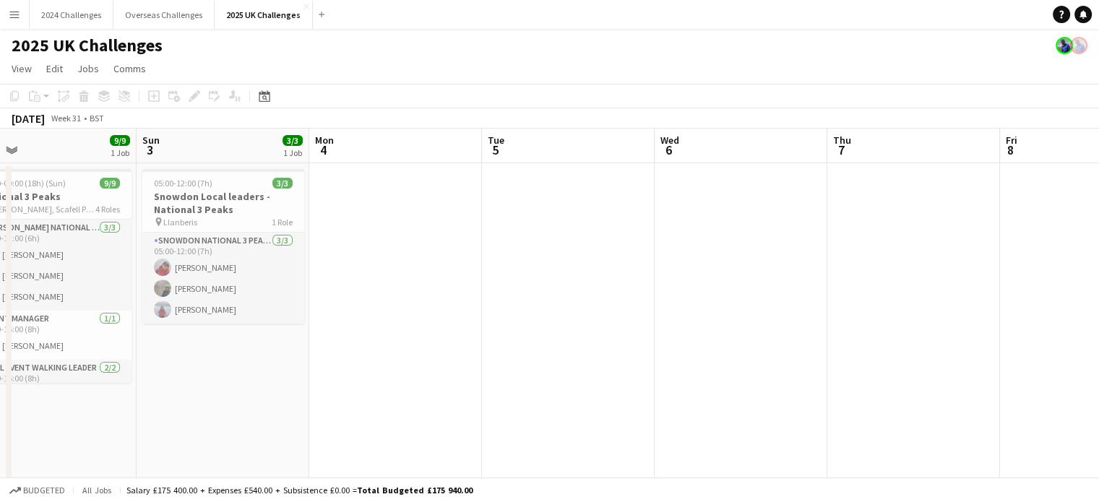
drag, startPoint x: 465, startPoint y: 236, endPoint x: 757, endPoint y: 238, distance: 291.2
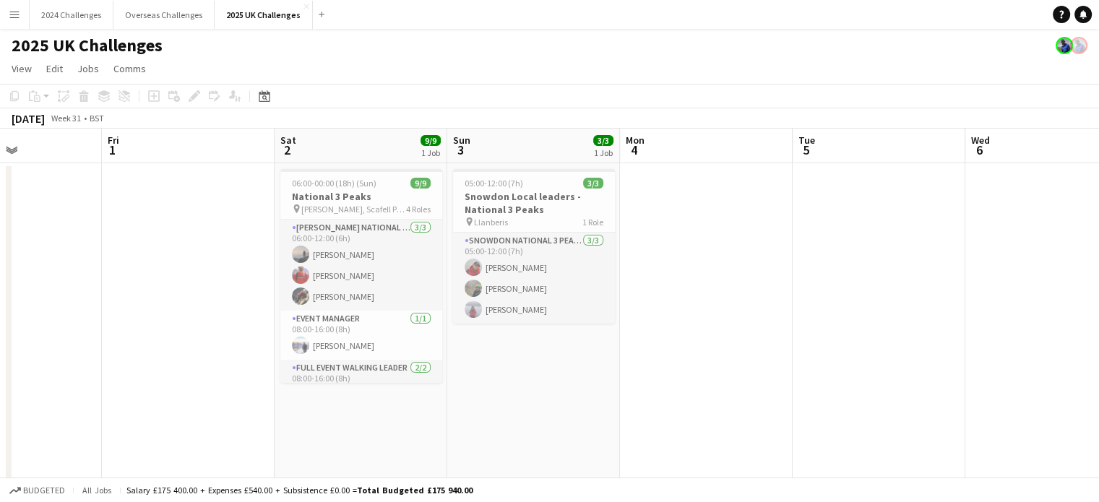
drag, startPoint x: 211, startPoint y: 219, endPoint x: 655, endPoint y: 238, distance: 444.1
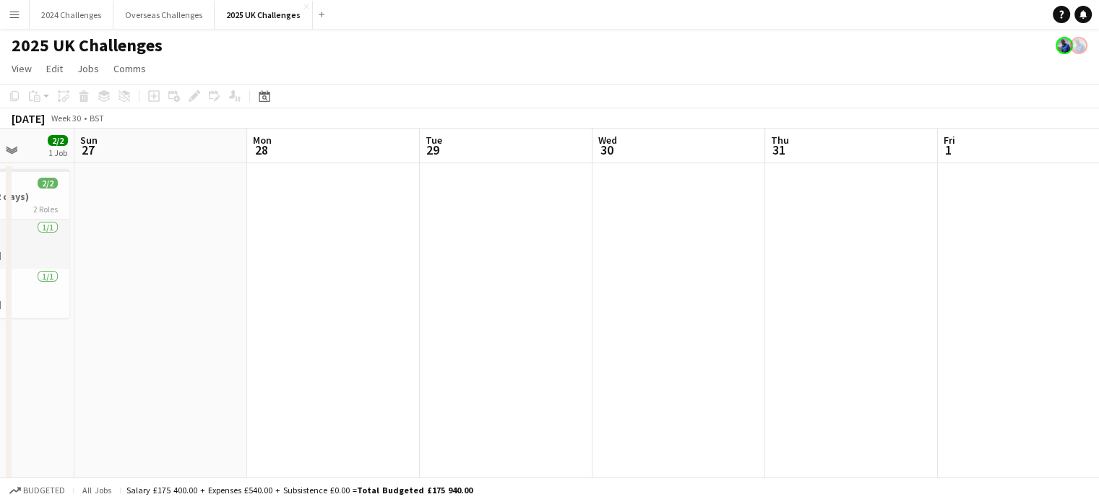
drag, startPoint x: 289, startPoint y: 240, endPoint x: 1044, endPoint y: 240, distance: 755.1
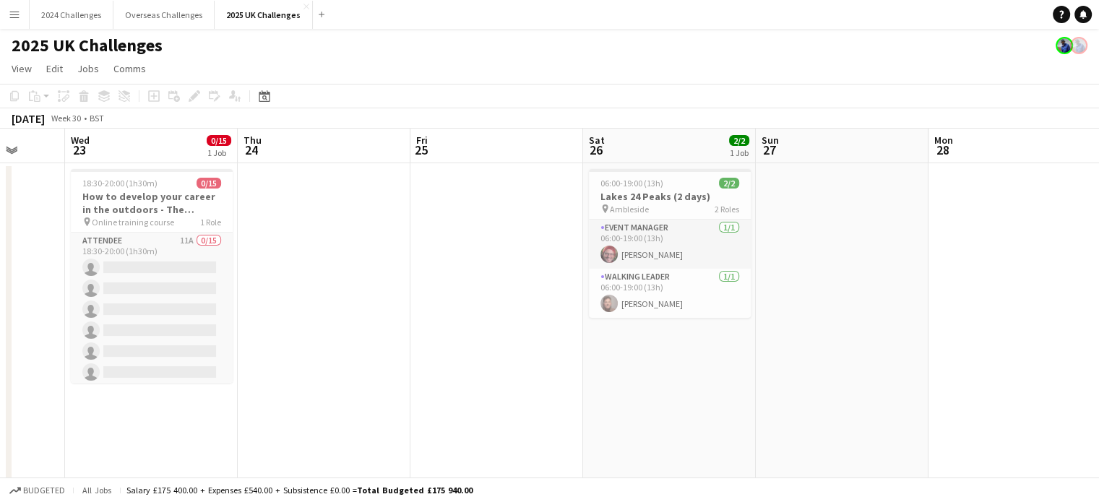
drag, startPoint x: 217, startPoint y: 226, endPoint x: 434, endPoint y: 231, distance: 216.8
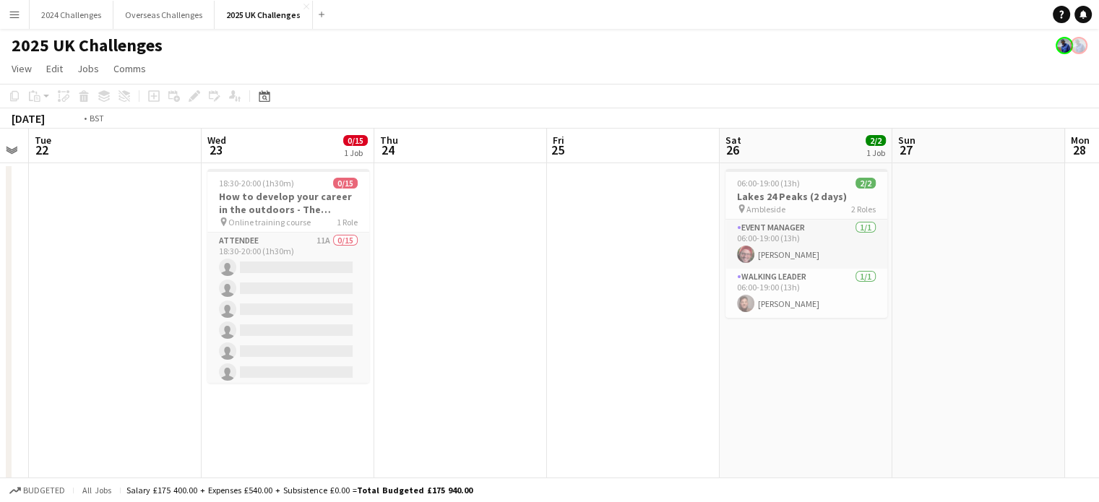
drag, startPoint x: 315, startPoint y: 233, endPoint x: 668, endPoint y: 246, distance: 352.9
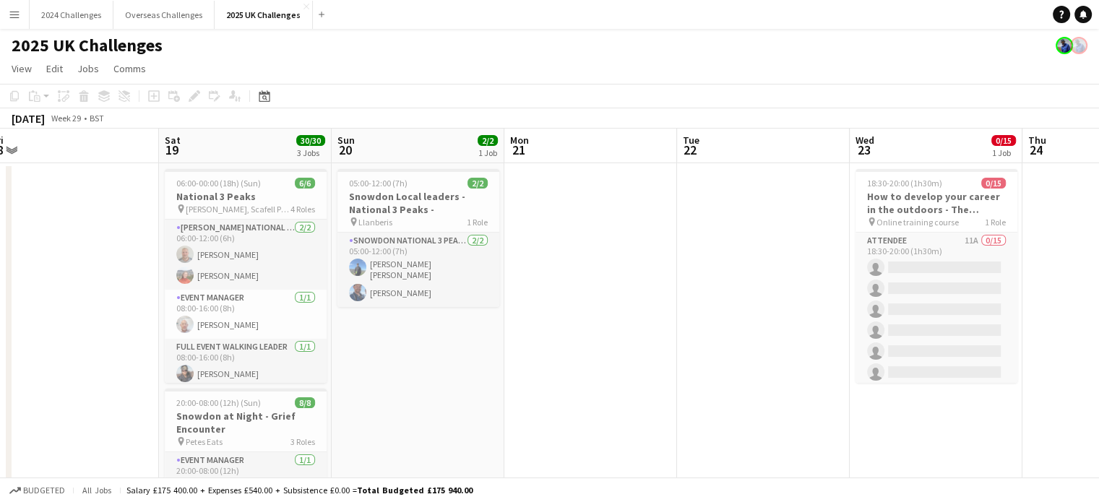
drag, startPoint x: 240, startPoint y: 248, endPoint x: 584, endPoint y: 258, distance: 344.1
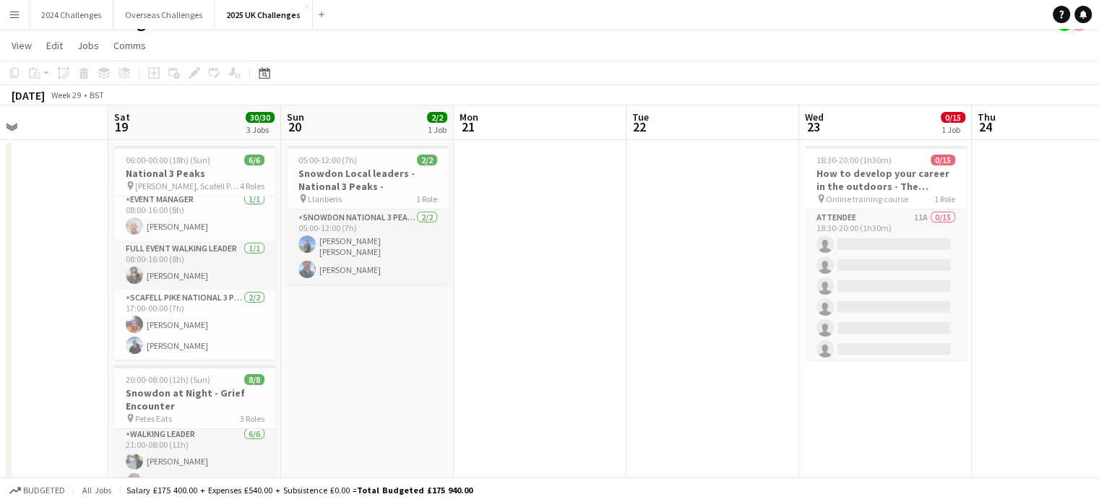
scroll to position [0, 0]
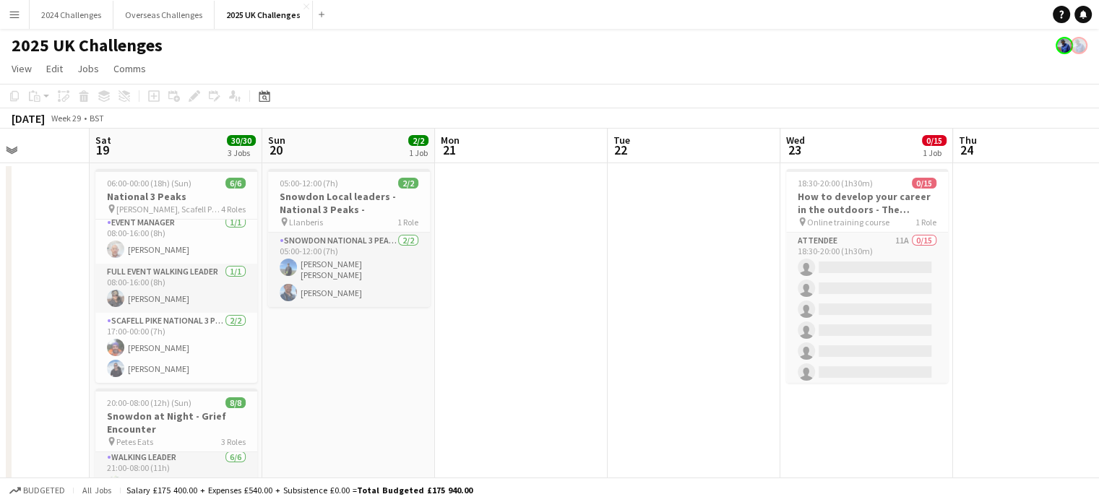
drag, startPoint x: 155, startPoint y: 254, endPoint x: 567, endPoint y: 276, distance: 412.5
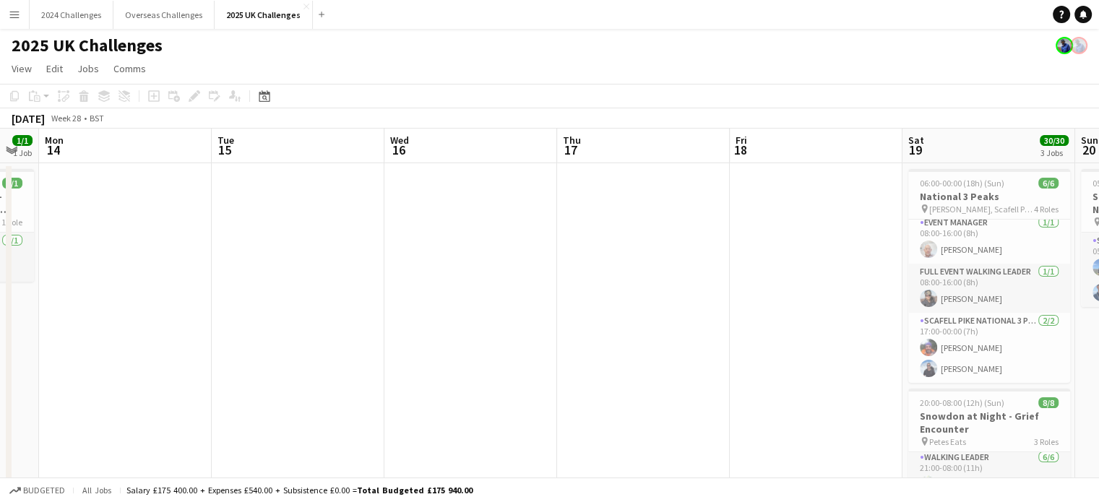
drag, startPoint x: 231, startPoint y: 278, endPoint x: 783, endPoint y: 290, distance: 552.2
